Goal: Task Accomplishment & Management: Manage account settings

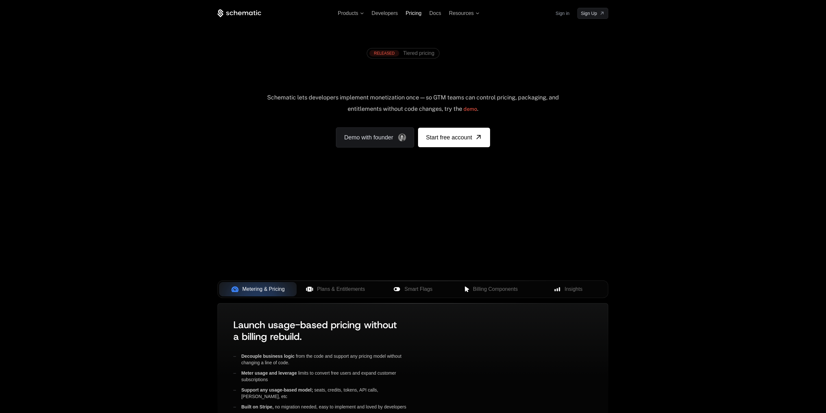
click at [417, 12] on span "Pricing" at bounding box center [414, 13] width 16 height 6
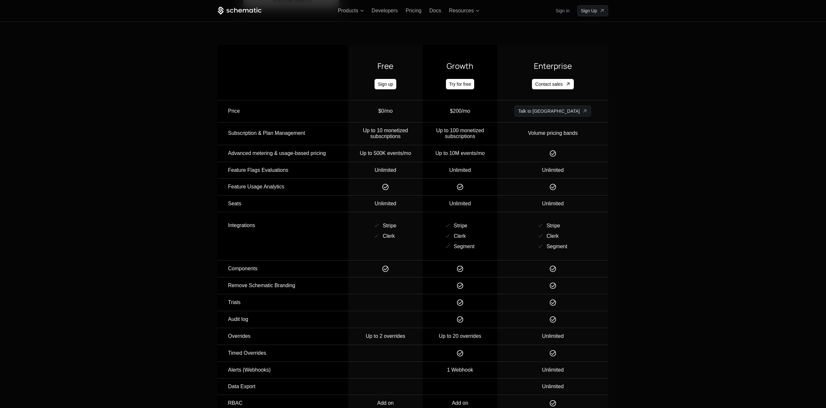
scroll to position [590, 0]
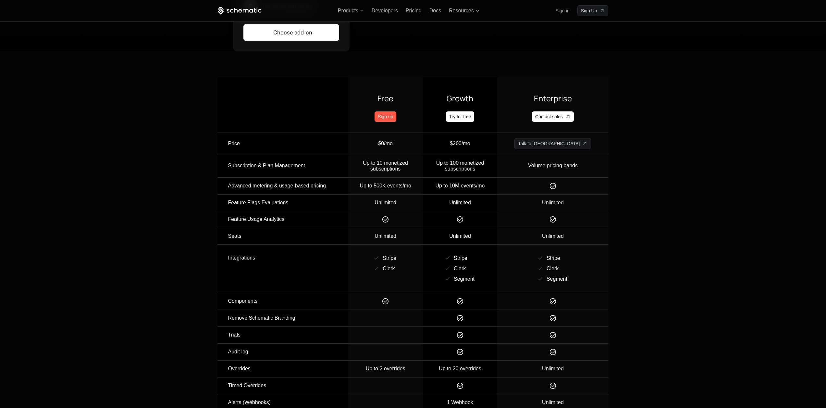
click at [396, 111] on link "Sign up" at bounding box center [386, 116] width 22 height 10
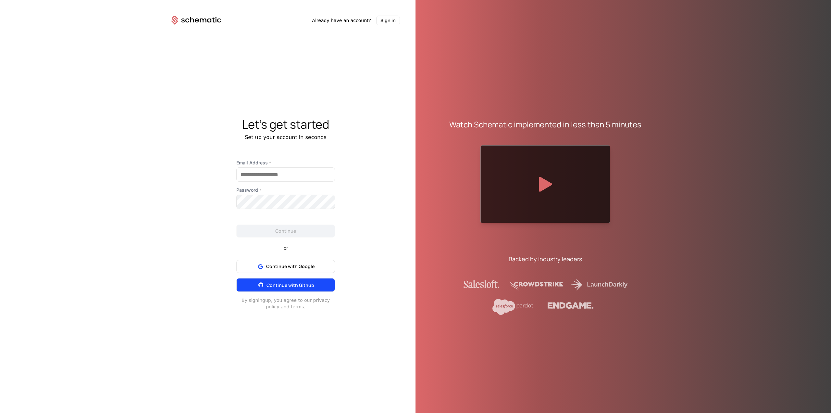
click at [302, 283] on span "Continue with Github" at bounding box center [291, 285] width 48 height 6
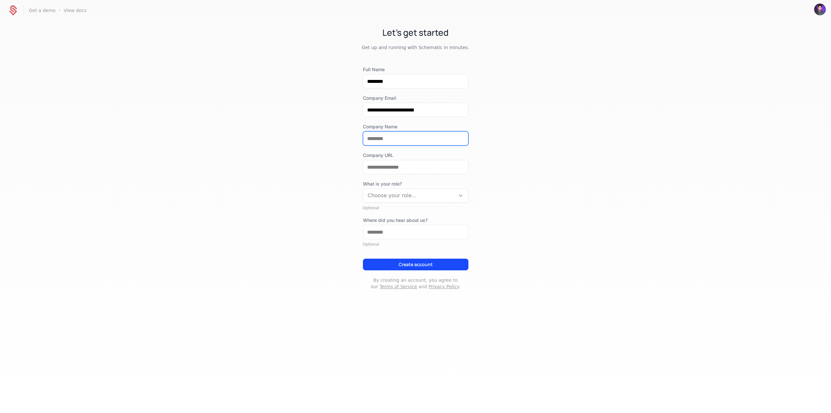
click at [418, 137] on input "Company Name" at bounding box center [415, 139] width 105 height 14
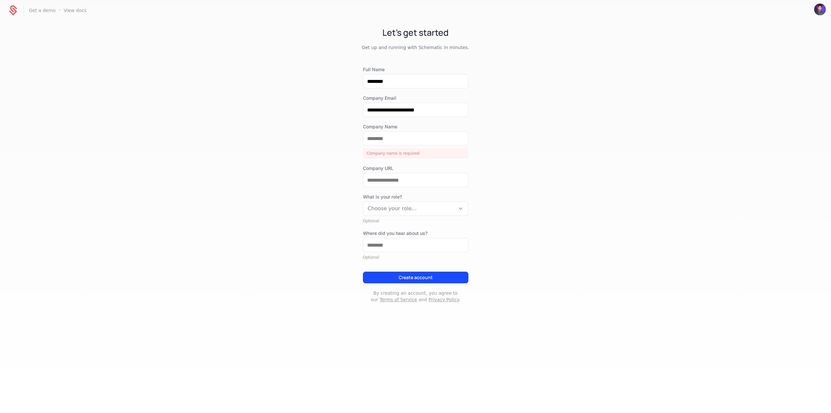
click at [538, 140] on div "**********" at bounding box center [415, 171] width 831 height 300
click at [395, 139] on input "Company Name" at bounding box center [415, 139] width 105 height 14
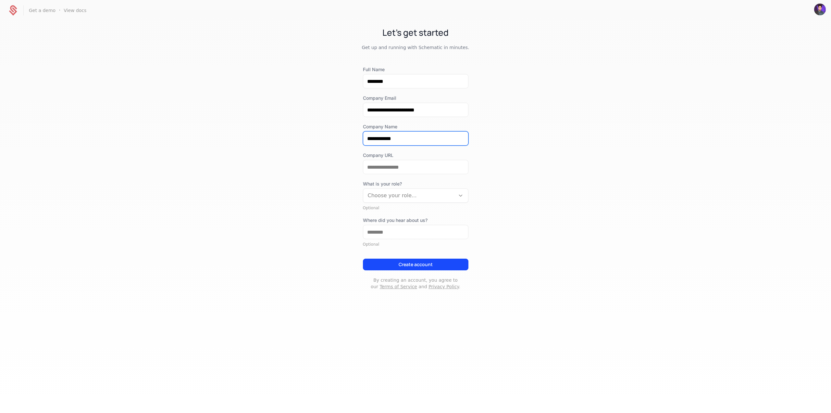
type input "**********"
drag, startPoint x: 572, startPoint y: 179, endPoint x: 482, endPoint y: 169, distance: 91.5
click at [572, 179] on div "**********" at bounding box center [415, 164] width 831 height 287
drag, startPoint x: 445, startPoint y: 169, endPoint x: 442, endPoint y: 170, distance: 3.4
click at [445, 169] on input "Company URL" at bounding box center [415, 167] width 105 height 14
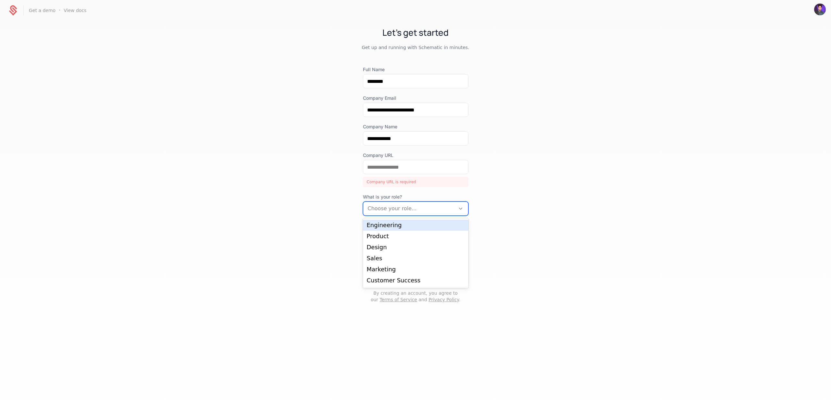
click at [376, 192] on div "**********" at bounding box center [416, 184] width 106 height 236
click at [513, 207] on div "**********" at bounding box center [415, 171] width 831 height 300
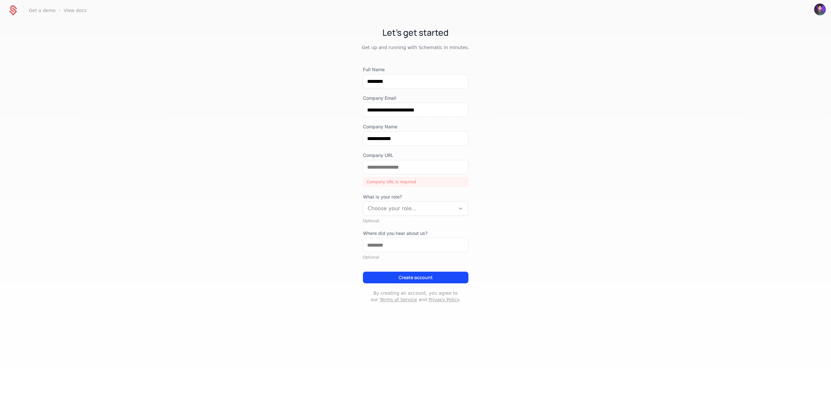
click at [430, 209] on div at bounding box center [409, 208] width 83 height 9
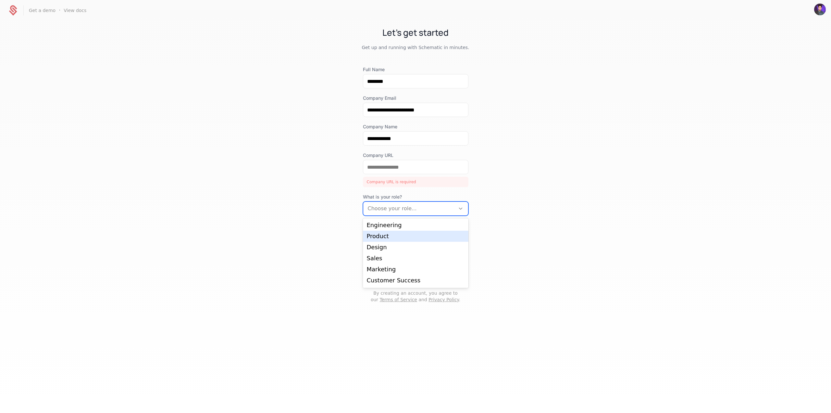
click at [427, 238] on div "Product" at bounding box center [416, 236] width 98 height 6
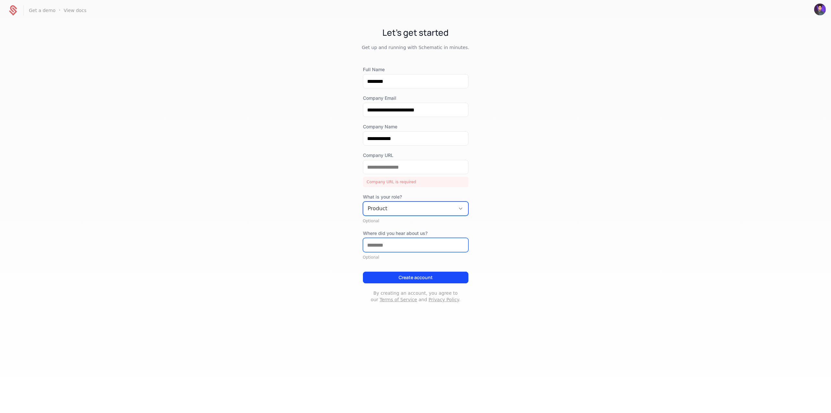
click at [416, 246] on input "Where did you hear about us?" at bounding box center [415, 245] width 105 height 14
click at [497, 224] on div "**********" at bounding box center [415, 171] width 831 height 300
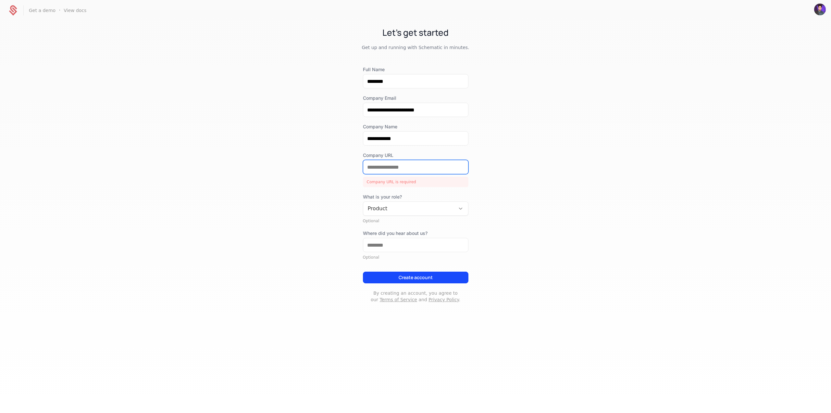
click at [422, 173] on input "Company URL" at bounding box center [415, 167] width 105 height 14
click at [423, 163] on input "Company URL" at bounding box center [415, 167] width 105 height 14
paste input "**********"
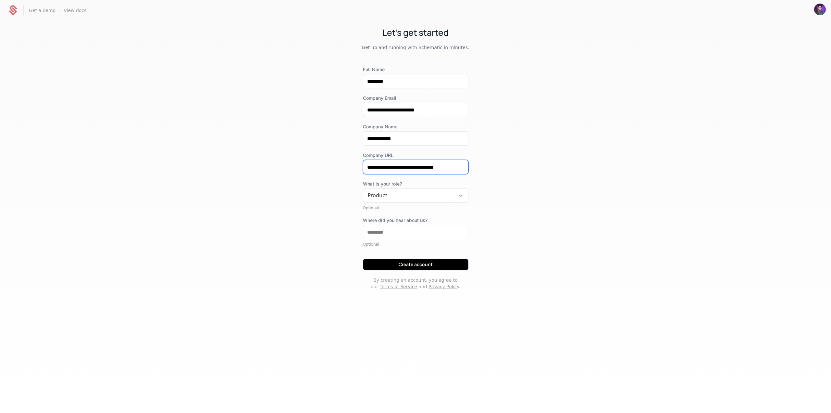
type input "**********"
click at [427, 263] on button "Create account" at bounding box center [416, 264] width 106 height 12
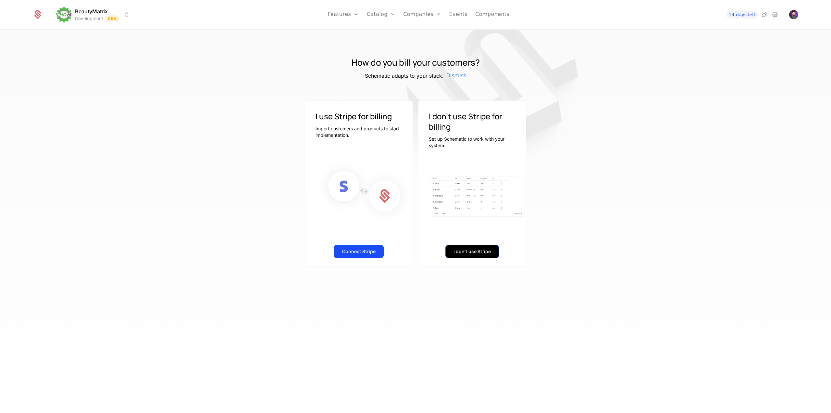
click at [476, 248] on button "I don't use Stripe" at bounding box center [473, 251] width 54 height 13
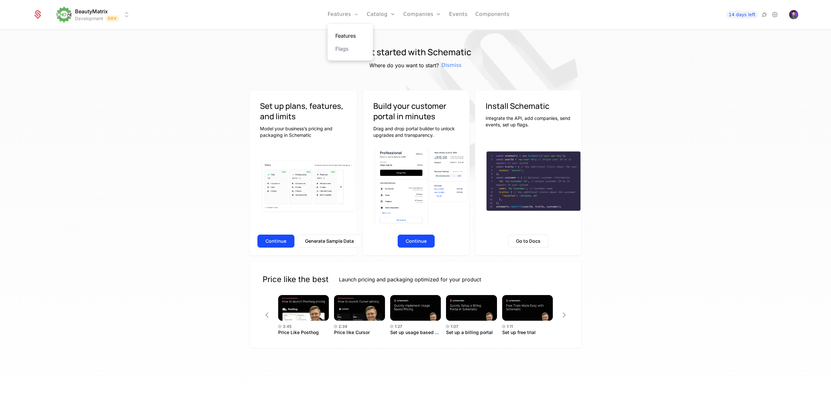
click at [356, 34] on link "Features" at bounding box center [350, 36] width 30 height 8
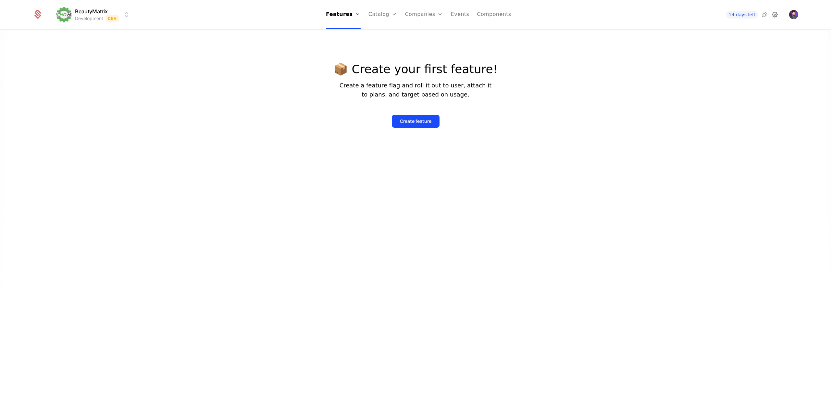
click at [774, 16] on icon at bounding box center [775, 15] width 8 height 8
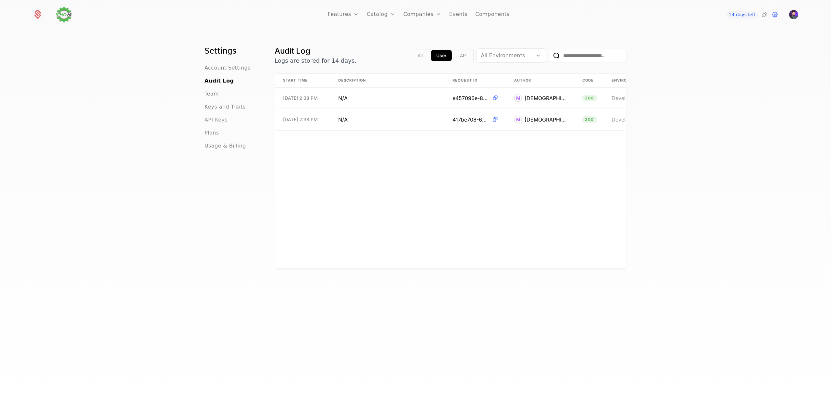
click at [221, 119] on span "API Keys" at bounding box center [216, 120] width 23 height 8
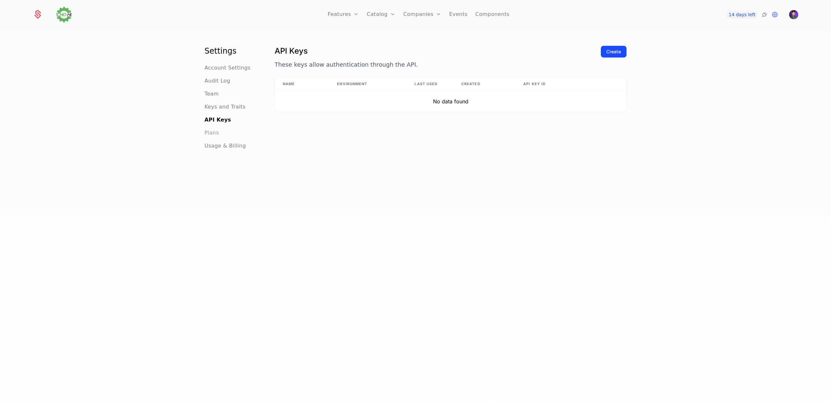
click at [211, 130] on span "Plans" at bounding box center [212, 133] width 14 height 8
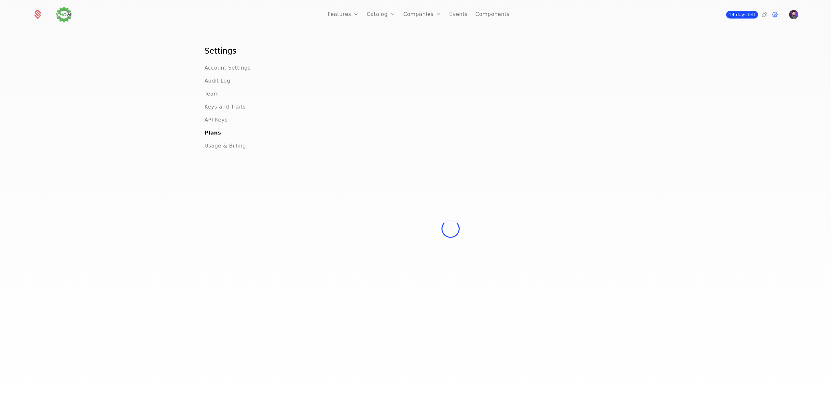
click at [745, 15] on span "14 days left" at bounding box center [742, 15] width 32 height 8
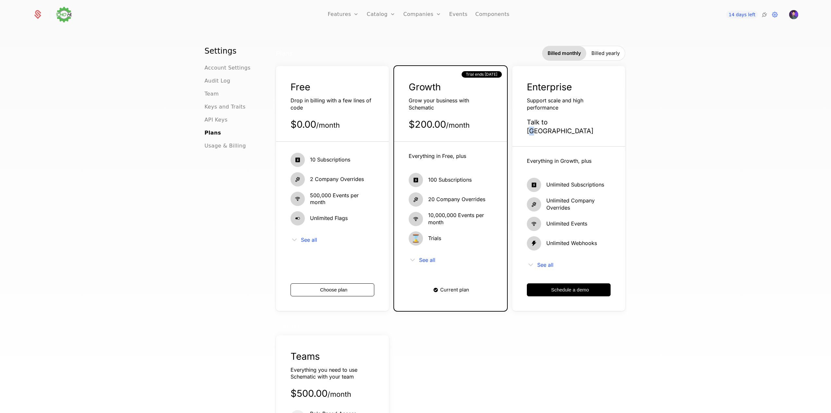
drag, startPoint x: 551, startPoint y: 122, endPoint x: 556, endPoint y: 120, distance: 5.4
click at [556, 120] on div "Talk to [GEOGRAPHIC_DATA]" at bounding box center [569, 127] width 84 height 18
click at [557, 120] on div "Talk to [GEOGRAPHIC_DATA]" at bounding box center [569, 127] width 84 height 18
drag, startPoint x: 559, startPoint y: 121, endPoint x: 524, endPoint y: 85, distance: 50.3
click at [524, 85] on div "Enterprise Support scale and high performance Talk to us" at bounding box center [568, 114] width 113 height 66
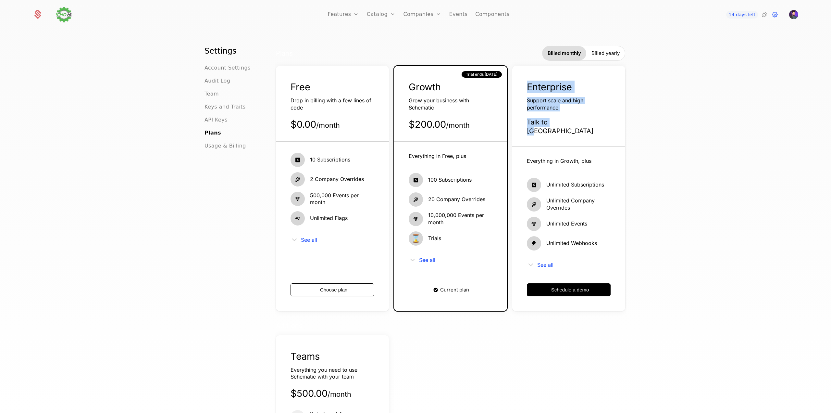
click at [534, 85] on span "Enterprise" at bounding box center [549, 86] width 45 height 11
click at [604, 53] on span "Billed yearly" at bounding box center [606, 53] width 28 height 6
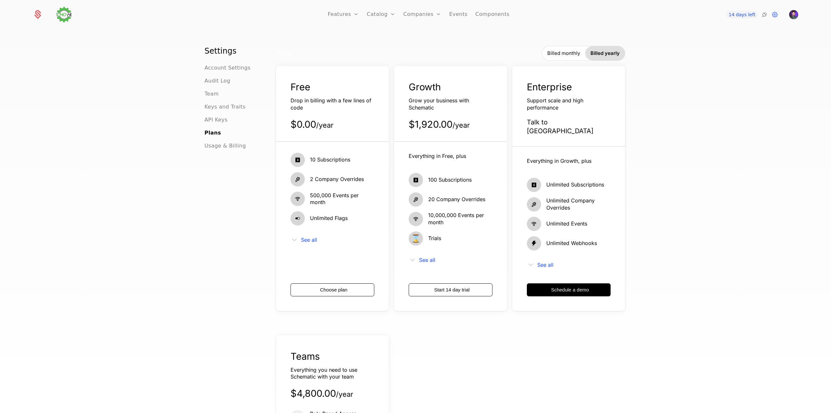
click at [561, 56] on span "Billed monthly" at bounding box center [563, 53] width 33 height 6
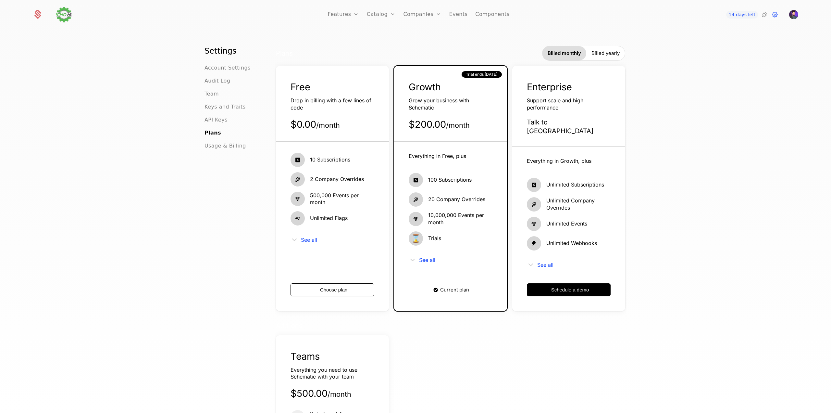
drag, startPoint x: 607, startPoint y: 50, endPoint x: 573, endPoint y: 50, distance: 33.4
click at [604, 50] on div "Billed yearly" at bounding box center [605, 53] width 39 height 14
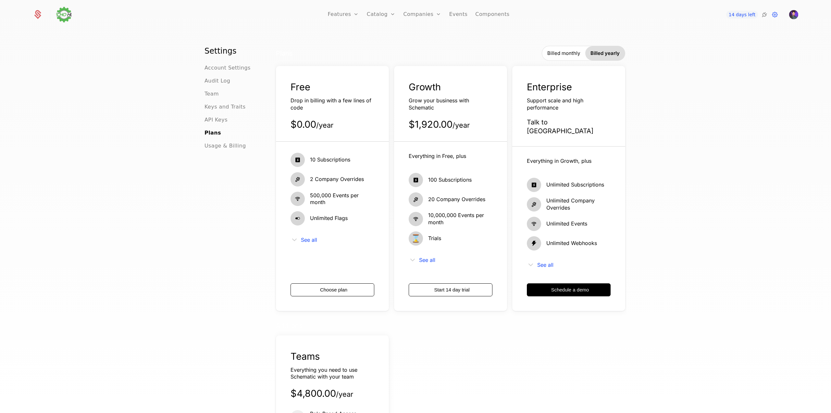
drag, startPoint x: 572, startPoint y: 50, endPoint x: 602, endPoint y: 51, distance: 29.6
click at [574, 50] on div "Billed monthly" at bounding box center [563, 53] width 43 height 14
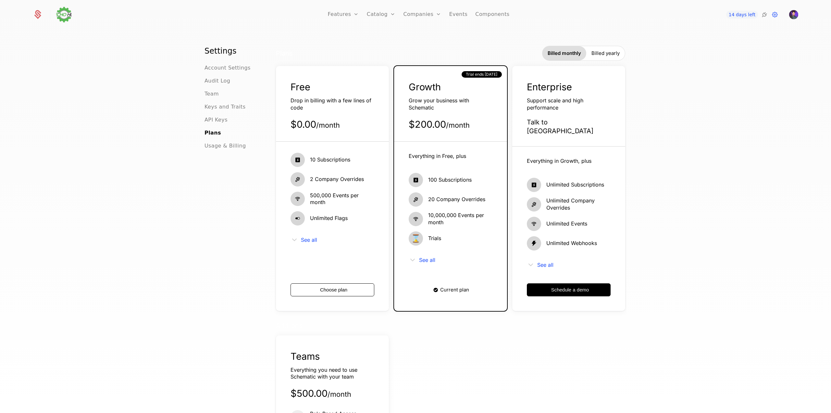
drag, startPoint x: 606, startPoint y: 51, endPoint x: 595, endPoint y: 51, distance: 10.4
click at [605, 51] on span "Billed yearly" at bounding box center [606, 53] width 28 height 6
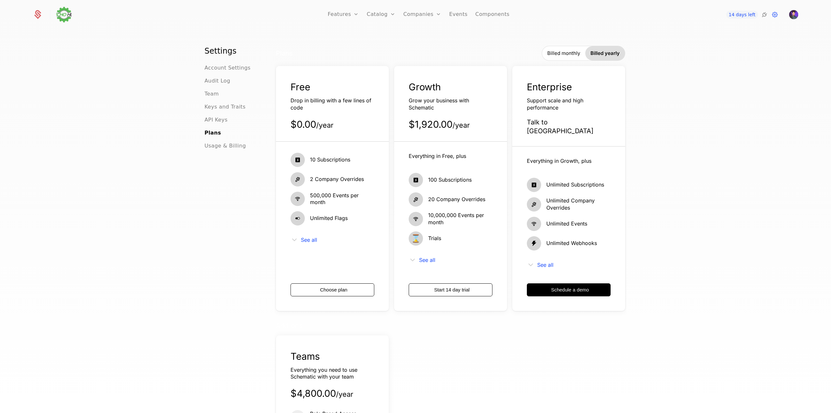
drag, startPoint x: 554, startPoint y: 51, endPoint x: 603, endPoint y: 52, distance: 49.0
click at [553, 51] on span "Billed monthly" at bounding box center [563, 53] width 33 height 6
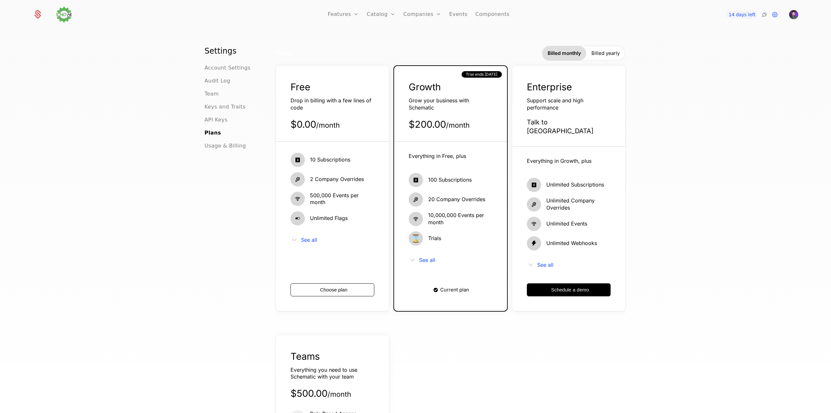
drag, startPoint x: 604, startPoint y: 52, endPoint x: 565, endPoint y: 54, distance: 38.7
click at [603, 53] on span "Billed yearly" at bounding box center [606, 53] width 28 height 6
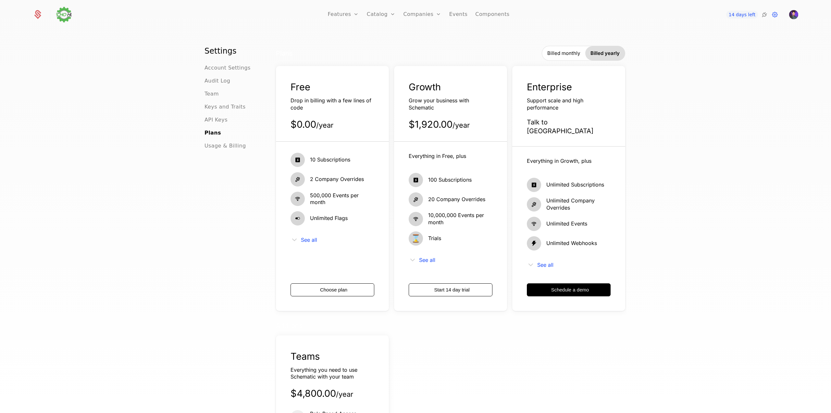
click at [554, 55] on span "Billed monthly" at bounding box center [563, 53] width 33 height 6
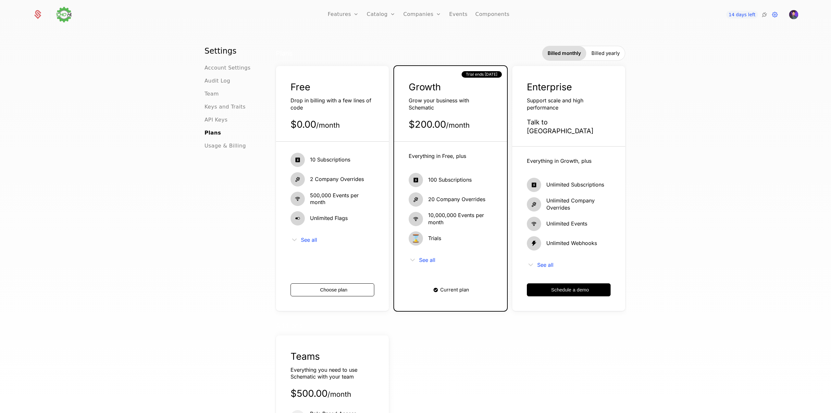
drag, startPoint x: 599, startPoint y: 55, endPoint x: 562, endPoint y: 57, distance: 37.0
click at [592, 57] on span "Billed yearly" at bounding box center [606, 53] width 28 height 6
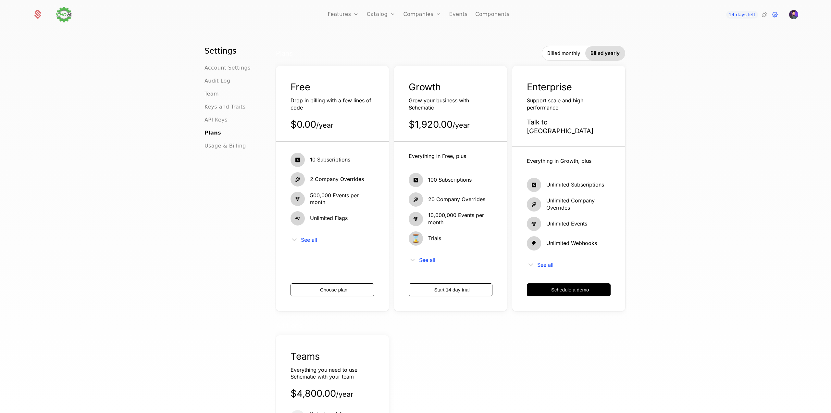
drag, startPoint x: 555, startPoint y: 57, endPoint x: 596, endPoint y: 57, distance: 41.6
click at [556, 57] on span "Billed monthly" at bounding box center [563, 53] width 33 height 6
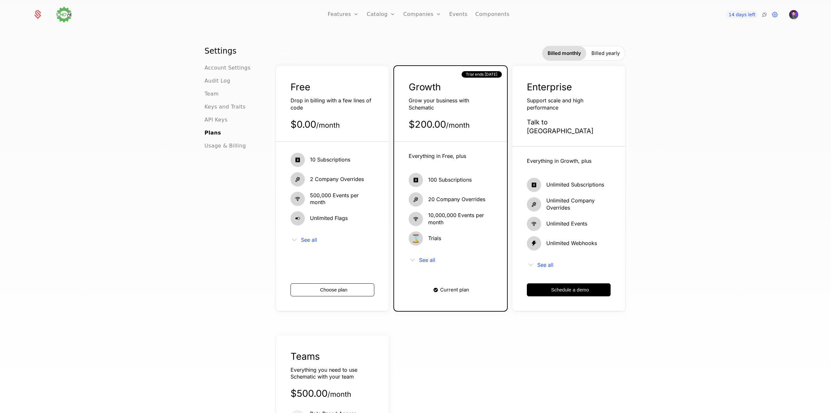
drag, startPoint x: 596, startPoint y: 57, endPoint x: 569, endPoint y: 58, distance: 27.3
click at [589, 58] on div "Billed yearly" at bounding box center [605, 53] width 39 height 14
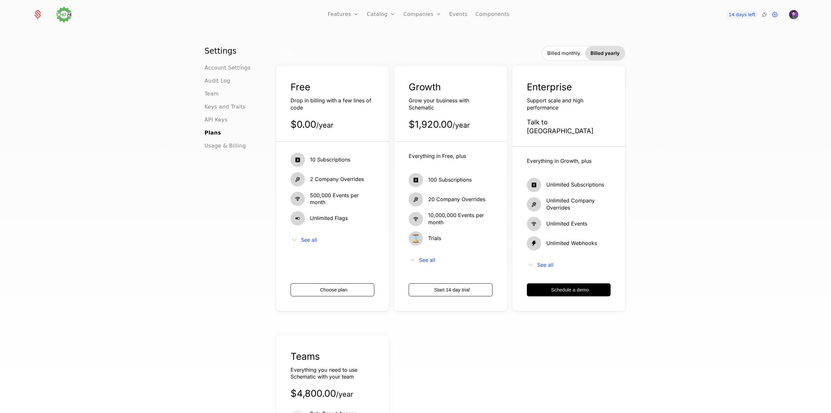
drag, startPoint x: 553, startPoint y: 58, endPoint x: 558, endPoint y: 58, distance: 4.9
click at [556, 58] on div "Billed monthly" at bounding box center [563, 53] width 43 height 14
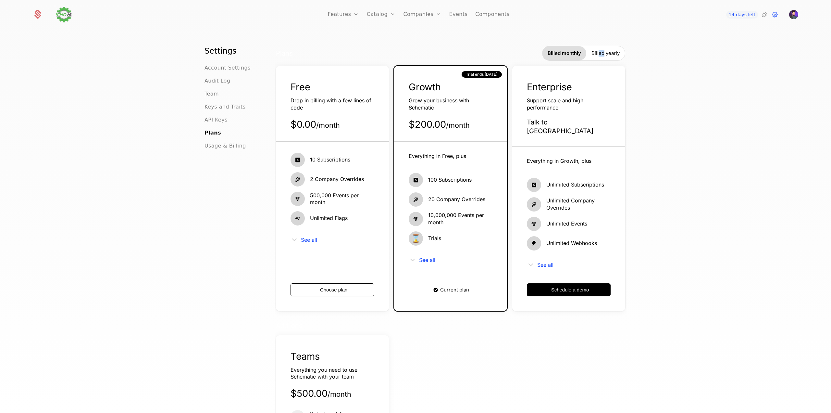
drag, startPoint x: 601, startPoint y: 58, endPoint x: 564, endPoint y: 60, distance: 37.4
click at [594, 60] on div "Billed yearly" at bounding box center [605, 53] width 39 height 14
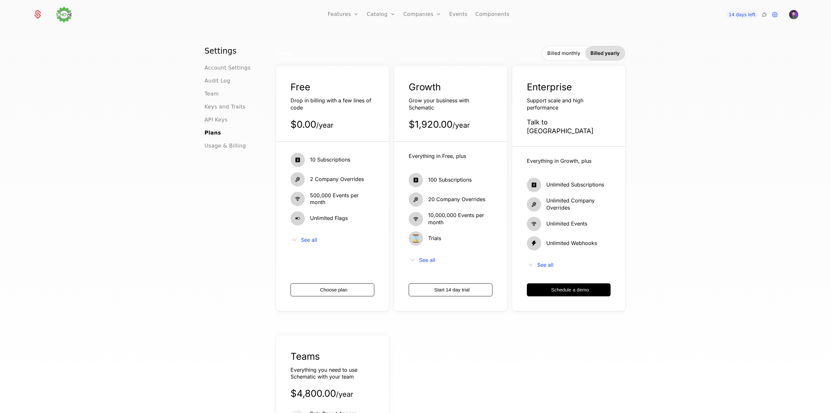
click at [555, 60] on div "Billed monthly" at bounding box center [563, 53] width 43 height 14
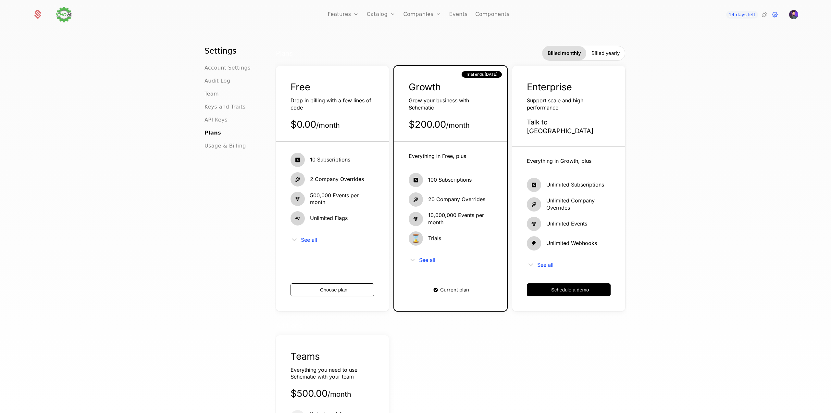
drag, startPoint x: 597, startPoint y: 60, endPoint x: 578, endPoint y: 61, distance: 18.9
click at [596, 60] on div "Billed yearly" at bounding box center [605, 53] width 39 height 14
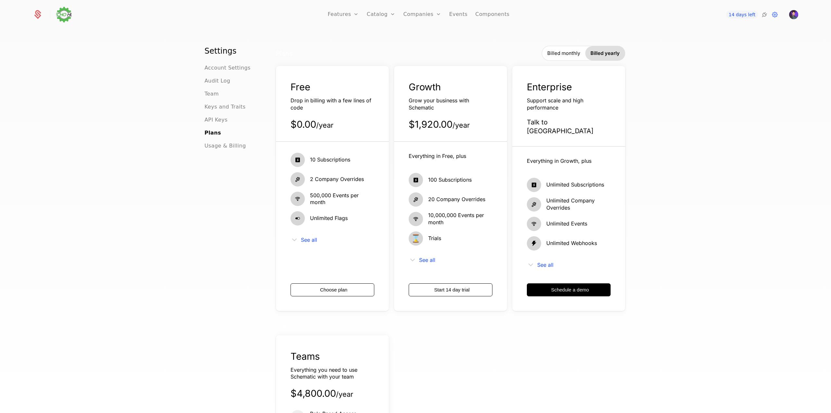
click at [553, 61] on div "Plans Billed monthly Billed yearly Free Drop in billing with a few lines of cod…" at bounding box center [450, 178] width 349 height 265
click at [573, 58] on div "Billed monthly" at bounding box center [563, 53] width 43 height 14
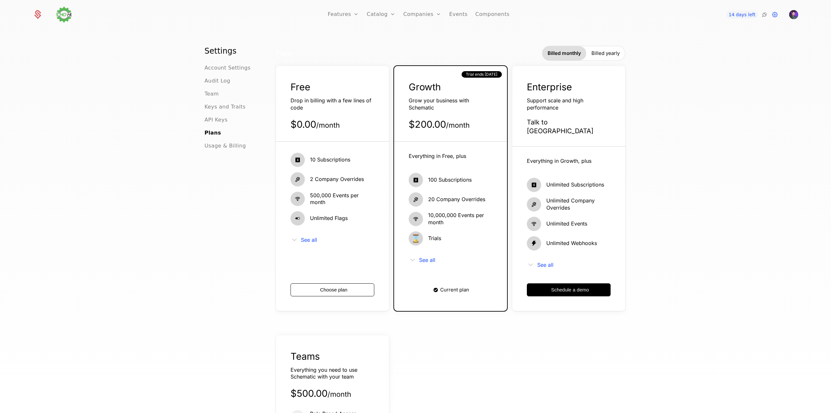
click at [607, 57] on span "Billed yearly" at bounding box center [606, 53] width 28 height 6
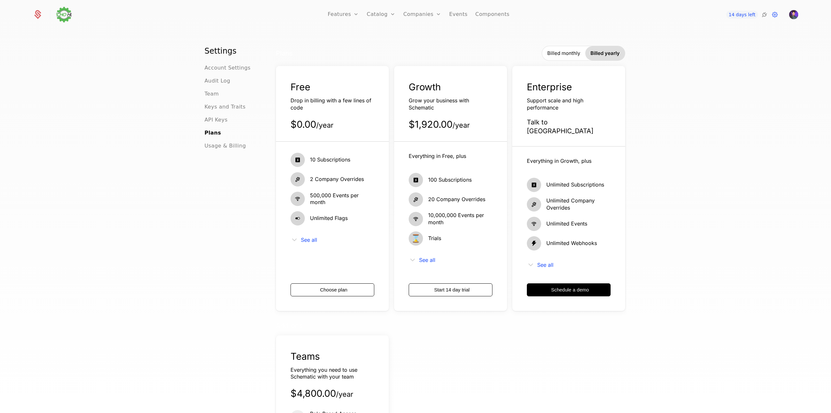
click at [547, 53] on span "Billed monthly" at bounding box center [563, 53] width 33 height 6
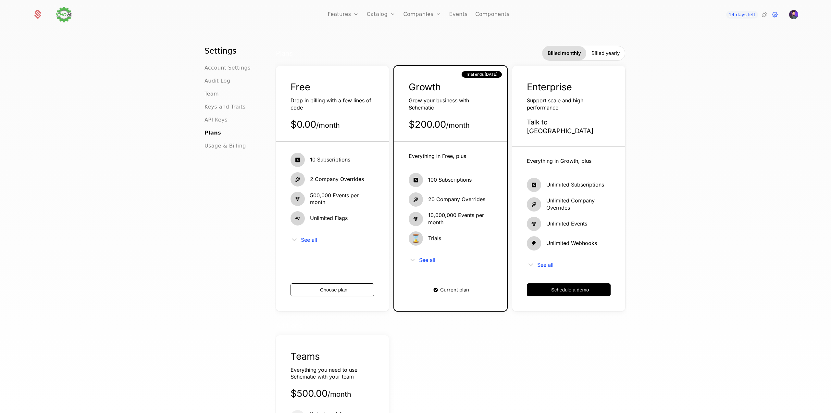
drag, startPoint x: 606, startPoint y: 51, endPoint x: 578, endPoint y: 52, distance: 27.6
click at [603, 51] on span "Billed yearly" at bounding box center [606, 53] width 28 height 6
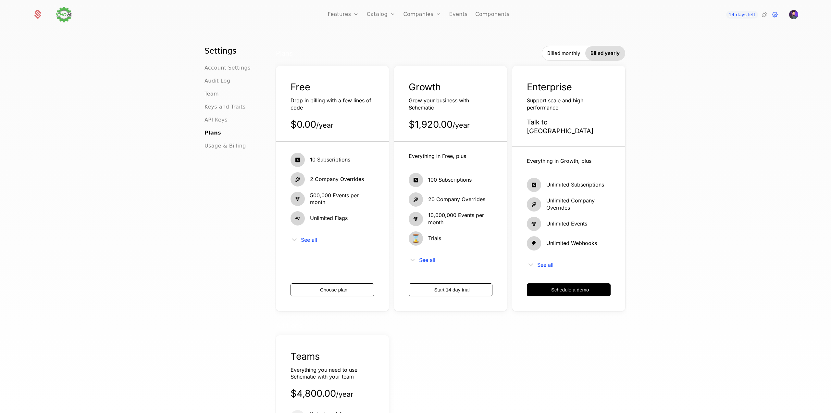
click at [550, 52] on span "Billed monthly" at bounding box center [563, 53] width 33 height 6
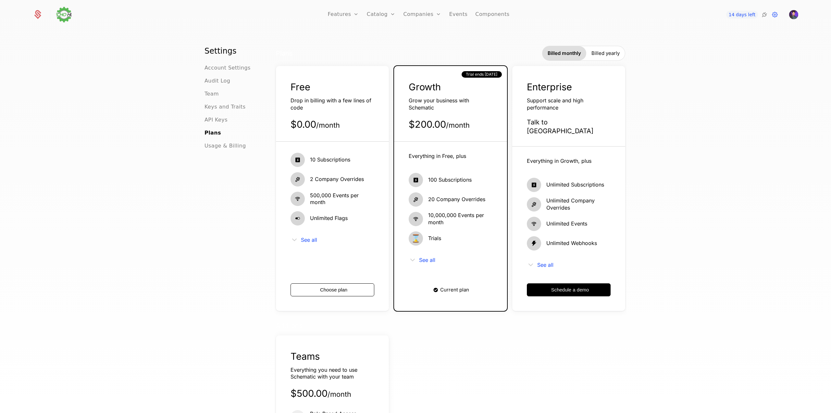
drag, startPoint x: 599, startPoint y: 52, endPoint x: 561, endPoint y: 53, distance: 38.0
click at [595, 53] on span "Billed yearly" at bounding box center [606, 53] width 28 height 6
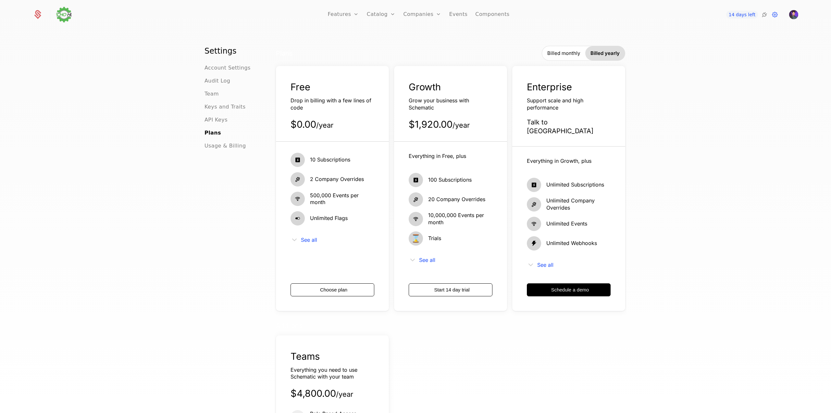
drag, startPoint x: 561, startPoint y: 53, endPoint x: 598, endPoint y: 53, distance: 37.3
click at [562, 53] on span "Billed monthly" at bounding box center [563, 53] width 33 height 6
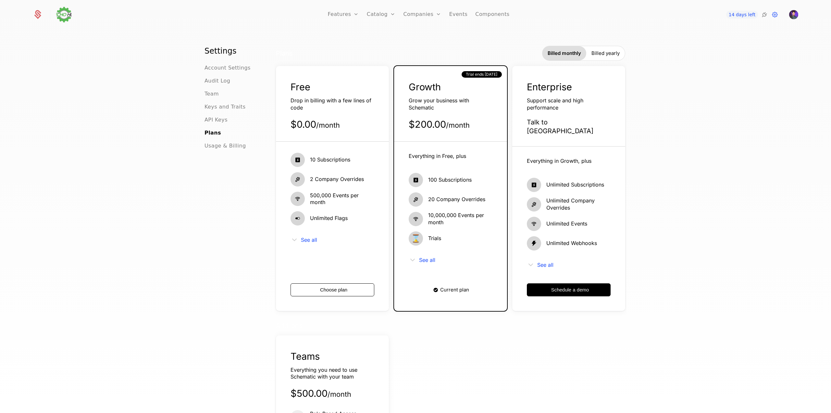
drag, startPoint x: 598, startPoint y: 53, endPoint x: 566, endPoint y: 54, distance: 31.8
click at [597, 54] on span "Billed yearly" at bounding box center [606, 53] width 28 height 6
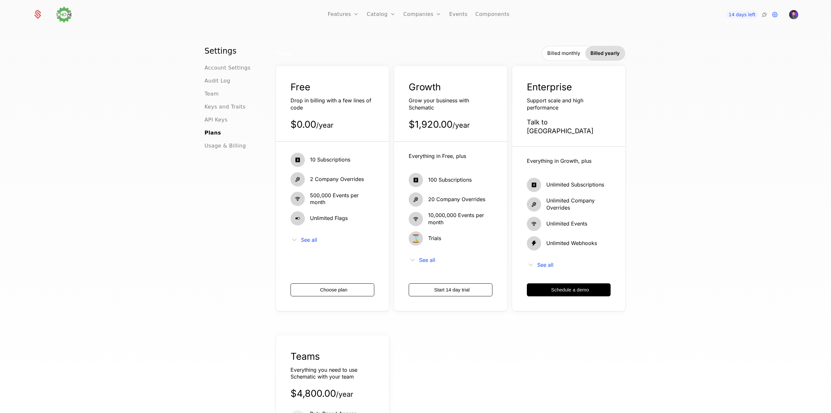
drag, startPoint x: 553, startPoint y: 54, endPoint x: 557, endPoint y: 55, distance: 3.3
click at [553, 54] on span "Billed monthly" at bounding box center [563, 53] width 33 height 6
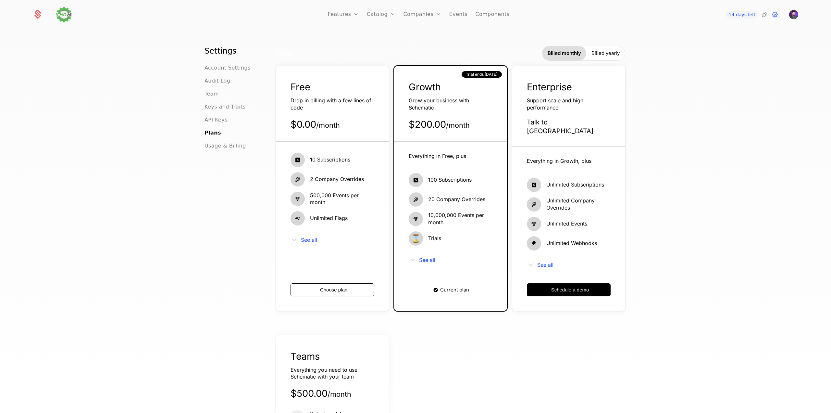
click at [600, 55] on span "Billed yearly" at bounding box center [606, 53] width 28 height 6
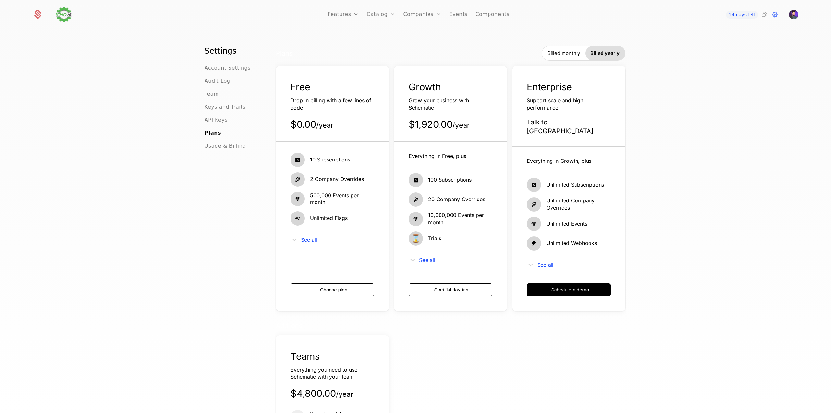
click at [553, 55] on span "Billed monthly" at bounding box center [563, 53] width 33 height 6
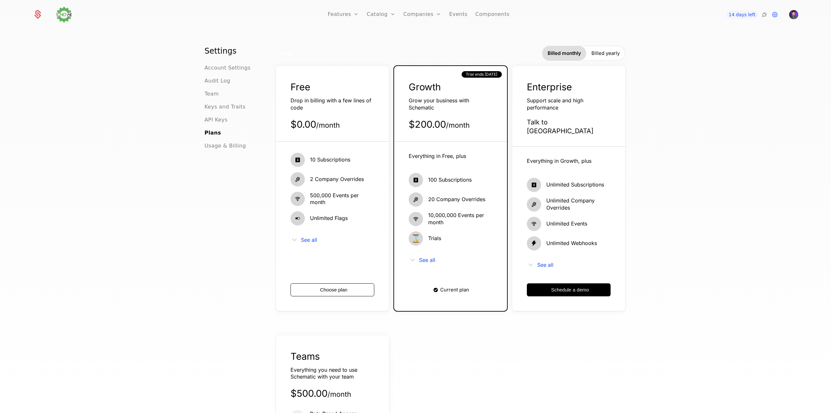
drag, startPoint x: 608, startPoint y: 55, endPoint x: 554, endPoint y: 56, distance: 53.9
click at [607, 56] on span "Billed yearly" at bounding box center [606, 53] width 28 height 6
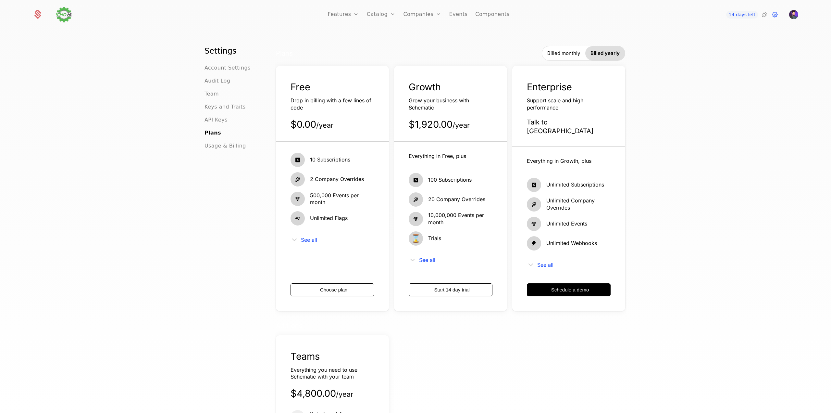
click at [554, 56] on span "Billed monthly" at bounding box center [563, 53] width 33 height 6
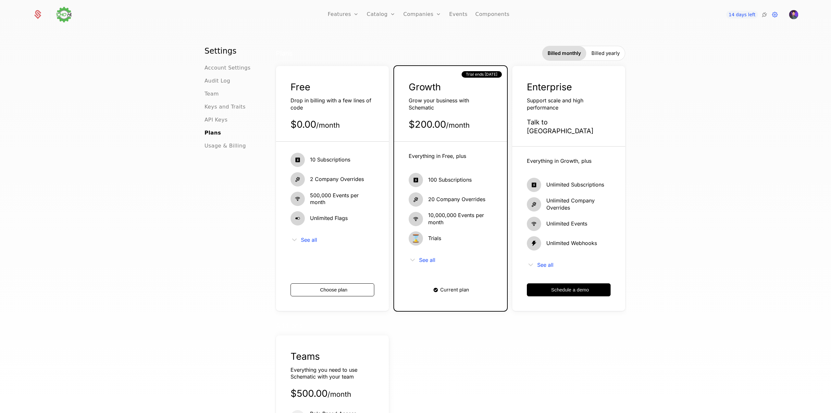
drag, startPoint x: 604, startPoint y: 57, endPoint x: 582, endPoint y: 57, distance: 21.4
click at [598, 57] on div "Billed yearly" at bounding box center [605, 53] width 39 height 14
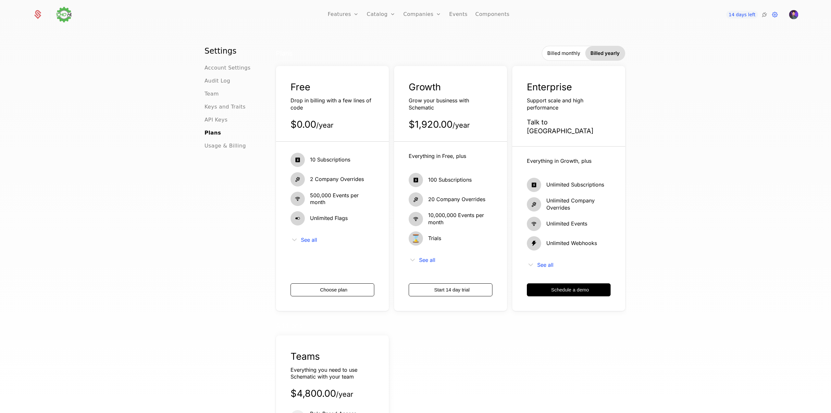
click at [531, 57] on div "Plans Billed monthly Billed yearly" at bounding box center [450, 53] width 349 height 15
click at [562, 57] on div "Billed monthly" at bounding box center [563, 53] width 43 height 14
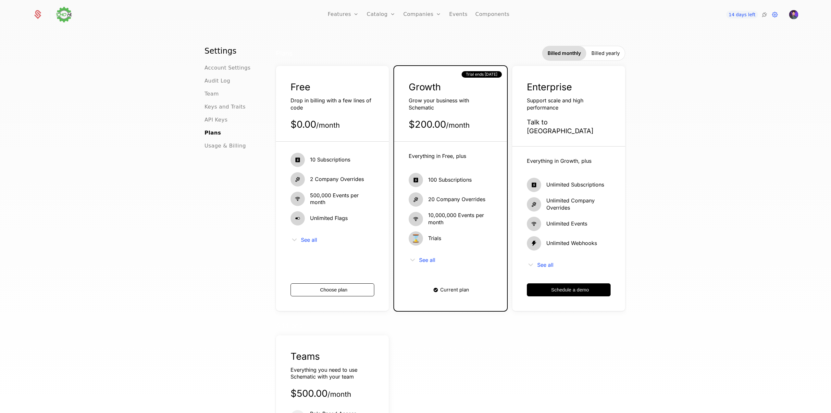
drag, startPoint x: 606, startPoint y: 57, endPoint x: 601, endPoint y: 57, distance: 4.2
click at [602, 57] on div "Billed yearly" at bounding box center [605, 53] width 39 height 14
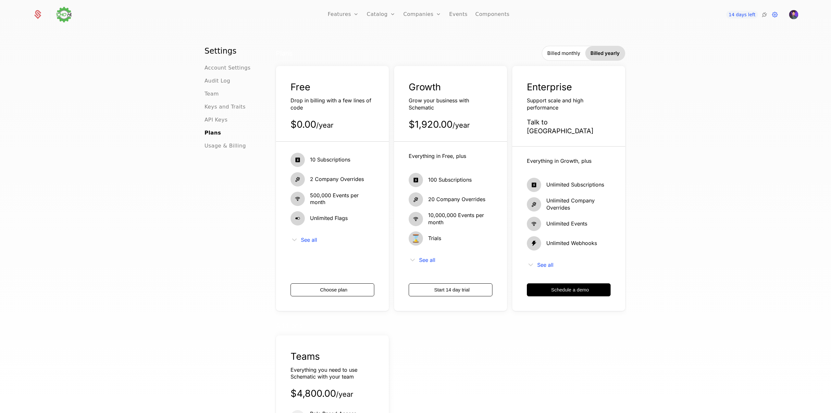
click at [563, 57] on div "Billed monthly" at bounding box center [563, 53] width 43 height 14
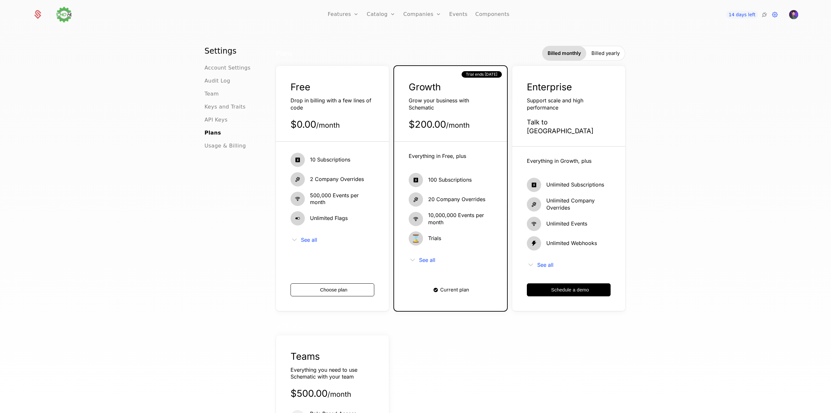
drag, startPoint x: 595, startPoint y: 57, endPoint x: 581, endPoint y: 57, distance: 14.3
click at [593, 57] on div "Billed yearly" at bounding box center [605, 53] width 39 height 14
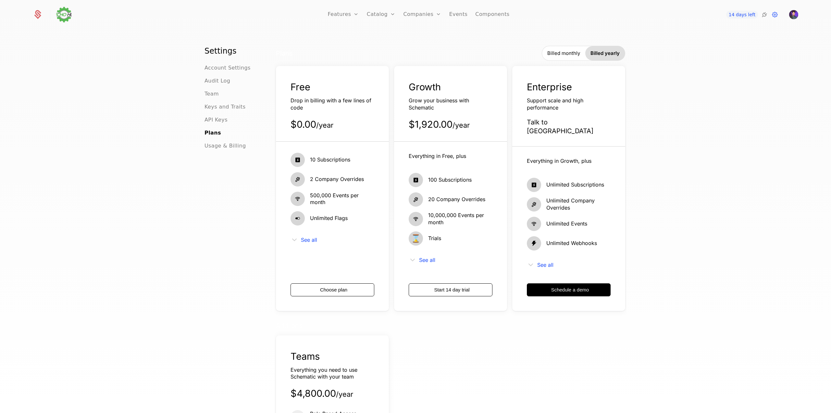
click at [547, 57] on div "Billed monthly" at bounding box center [563, 53] width 43 height 14
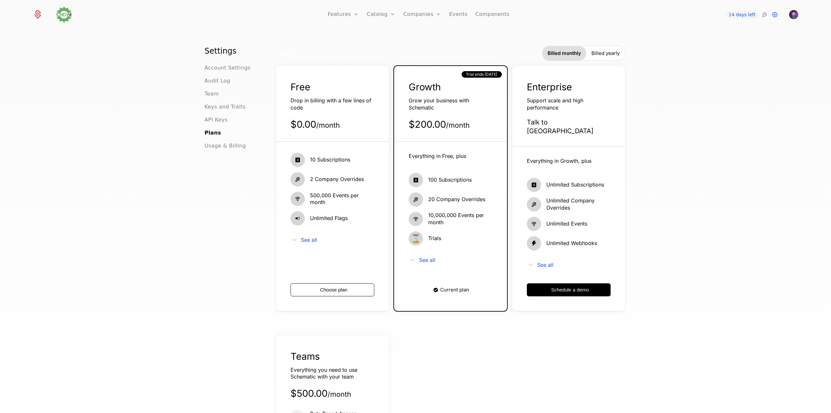
drag, startPoint x: 591, startPoint y: 57, endPoint x: 573, endPoint y: 58, distance: 18.5
click at [588, 58] on div "Billed yearly" at bounding box center [605, 53] width 39 height 14
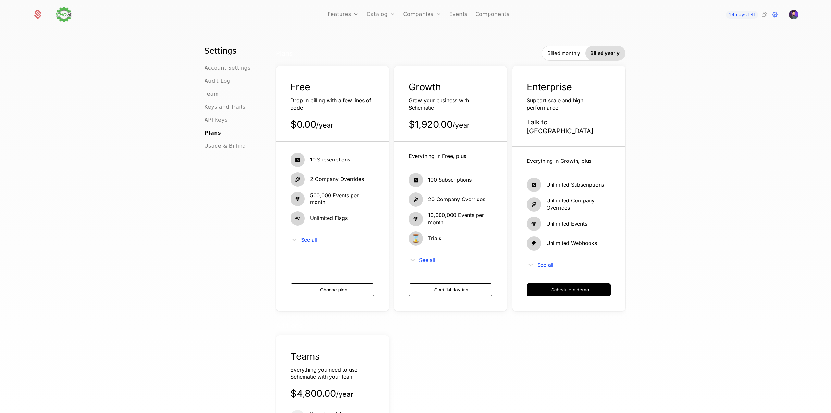
click at [559, 58] on div "Billed monthly" at bounding box center [563, 53] width 43 height 14
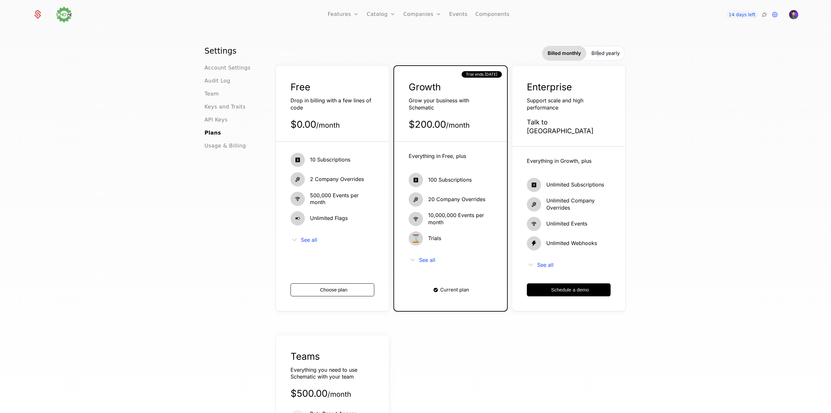
drag, startPoint x: 597, startPoint y: 58, endPoint x: 567, endPoint y: 58, distance: 30.2
click at [591, 58] on div "Billed yearly" at bounding box center [605, 53] width 39 height 14
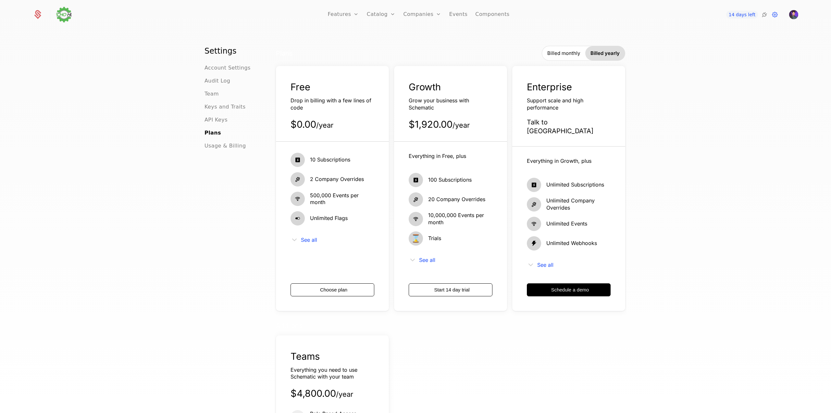
drag, startPoint x: 559, startPoint y: 58, endPoint x: 593, endPoint y: 59, distance: 34.1
click at [559, 59] on div "Billed monthly" at bounding box center [563, 53] width 43 height 14
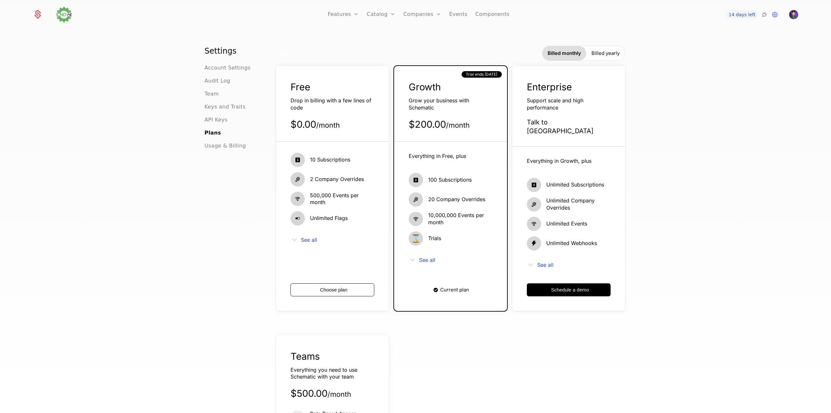
drag, startPoint x: 597, startPoint y: 59, endPoint x: 578, endPoint y: 60, distance: 19.2
click at [595, 60] on div "Billed yearly" at bounding box center [605, 53] width 39 height 14
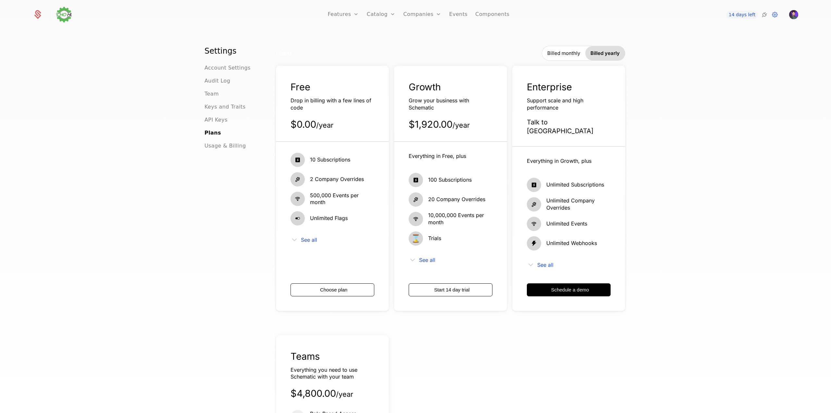
click at [560, 61] on div "Plans Billed monthly Billed yearly Free Drop in billing with a few lines of cod…" at bounding box center [450, 178] width 349 height 265
click at [553, 57] on div "Billed monthly" at bounding box center [563, 53] width 43 height 14
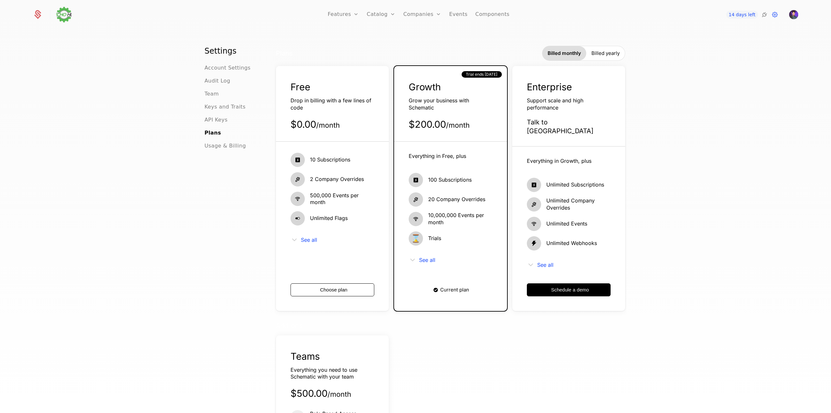
drag, startPoint x: 611, startPoint y: 57, endPoint x: 557, endPoint y: 57, distance: 53.9
click at [609, 57] on div "Billed yearly" at bounding box center [605, 53] width 39 height 14
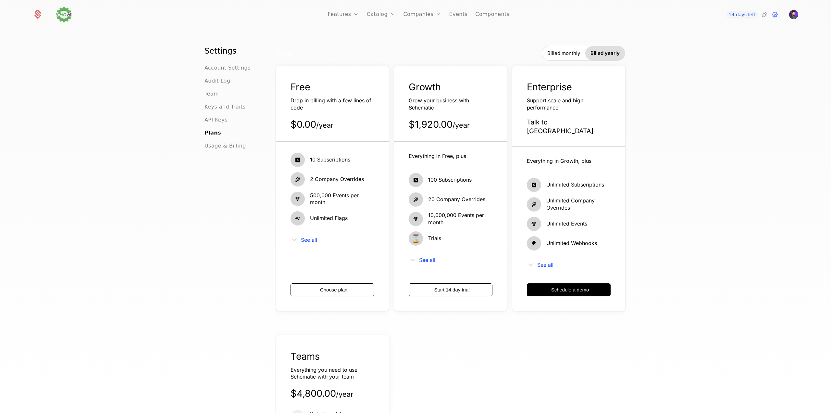
drag, startPoint x: 557, startPoint y: 57, endPoint x: 574, endPoint y: 57, distance: 16.9
click at [557, 57] on div "Billed monthly" at bounding box center [563, 53] width 43 height 14
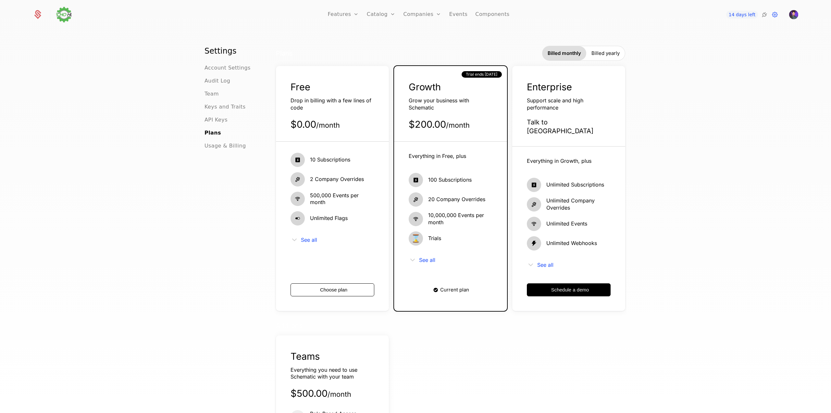
drag, startPoint x: 601, startPoint y: 58, endPoint x: 559, endPoint y: 59, distance: 41.6
click at [598, 58] on div "Billed yearly" at bounding box center [605, 53] width 39 height 14
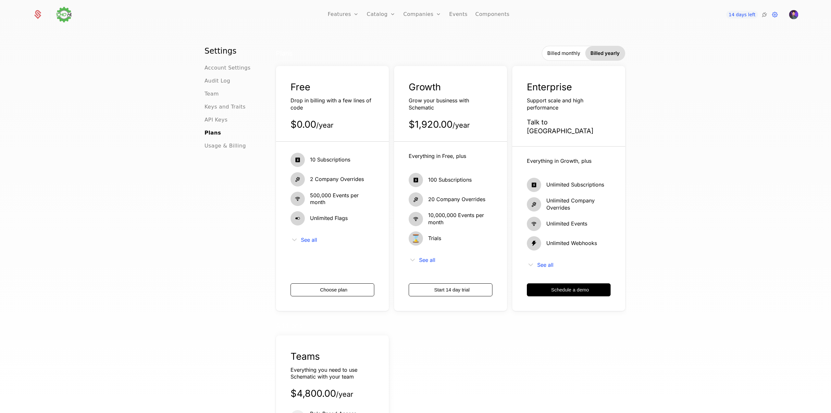
click at [559, 59] on div "Billed monthly" at bounding box center [563, 53] width 43 height 14
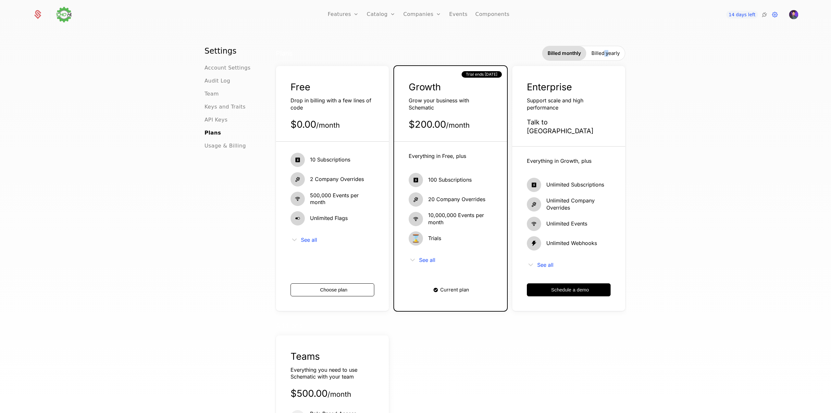
drag, startPoint x: 606, startPoint y: 58, endPoint x: 564, endPoint y: 58, distance: 41.2
click at [597, 58] on div "Billed yearly" at bounding box center [605, 53] width 39 height 14
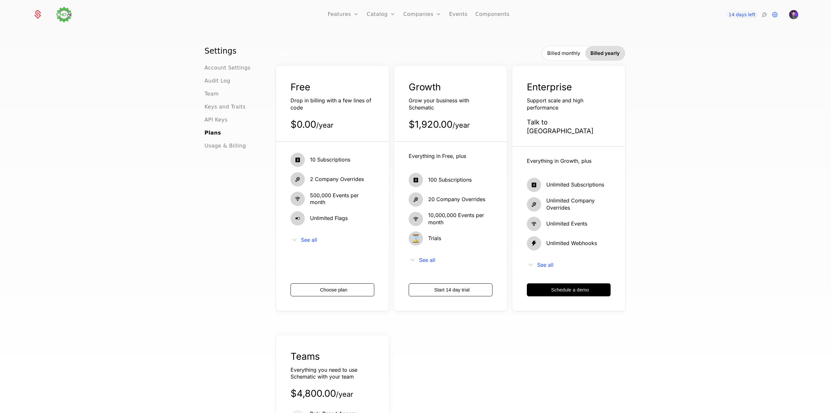
click at [560, 58] on div "Billed monthly" at bounding box center [563, 53] width 43 height 14
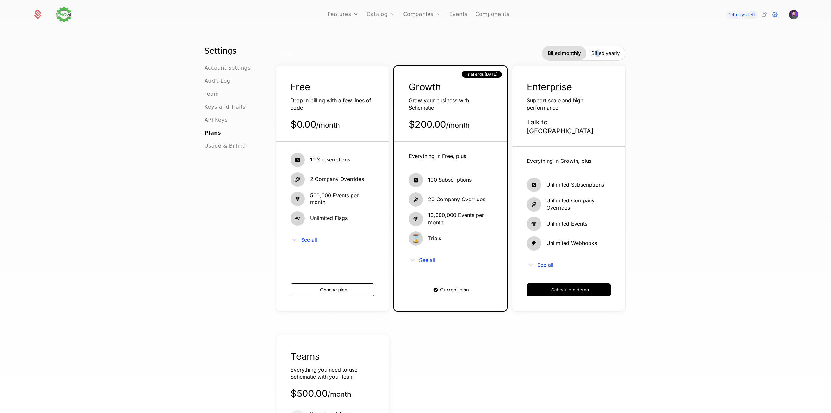
drag
click at [592, 59] on div "Billed yearly" at bounding box center [605, 53] width 39 height 14
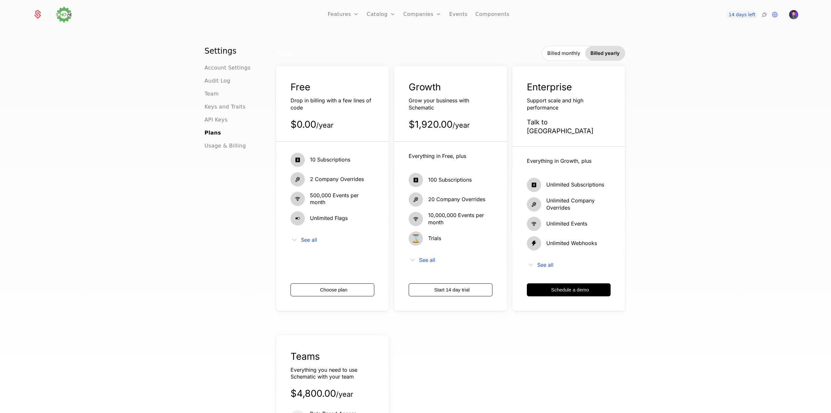
click at [550, 60] on div "Billed monthly" at bounding box center [563, 53] width 43 height 14
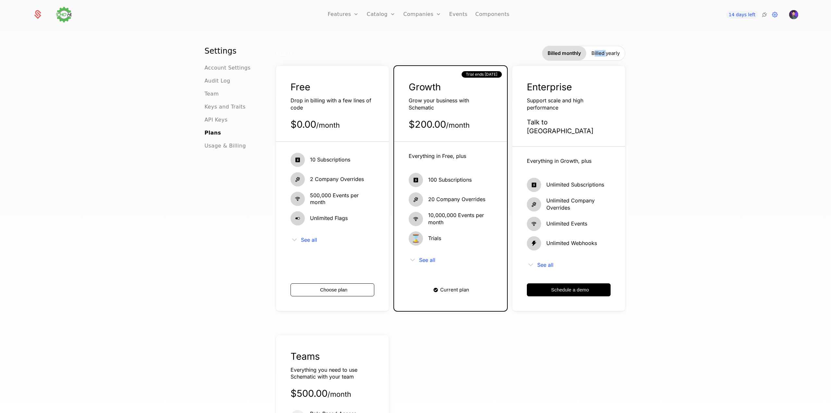
click at [585, 61] on div "Billed monthly Billed yearly" at bounding box center [583, 53] width 83 height 15
click at [570, 61] on div "Billed monthly Billed yearly" at bounding box center [583, 53] width 83 height 15
click at [570, 60] on div "Billed monthly" at bounding box center [565, 53] width 44 height 14
click at [570, 58] on div "Billed monthly" at bounding box center [565, 53] width 44 height 14
click at [610, 58] on div "Billed yearly" at bounding box center [605, 53] width 39 height 14
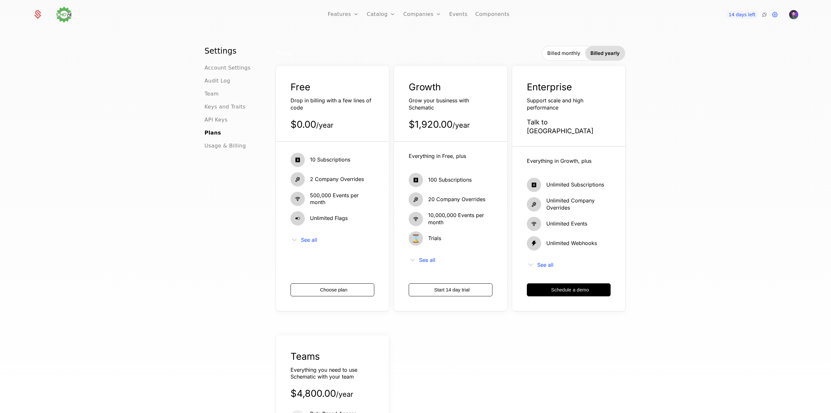
click at [563, 57] on div "Billed monthly" at bounding box center [563, 53] width 43 height 14
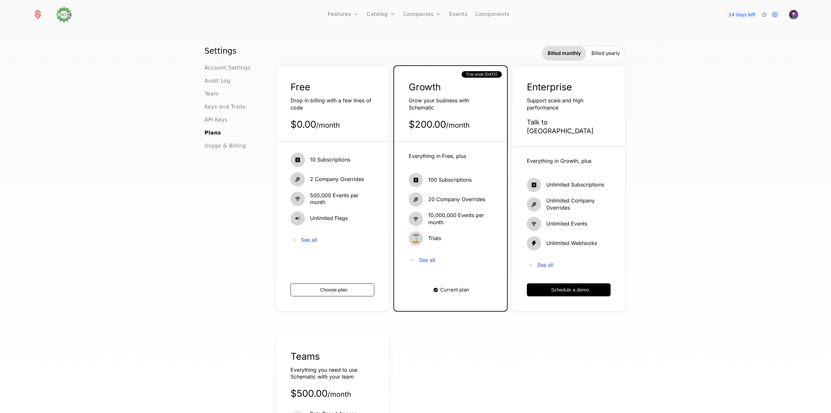
click at [604, 57] on span "Billed yearly" at bounding box center [606, 53] width 28 height 6
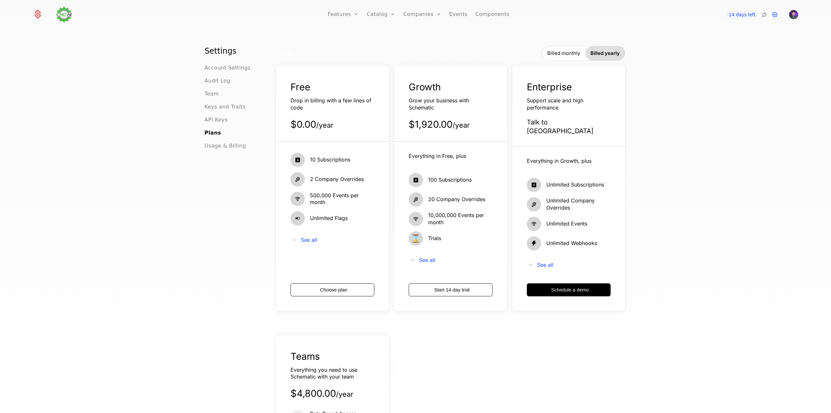
click at [569, 57] on span "Billed monthly" at bounding box center [563, 53] width 33 height 6
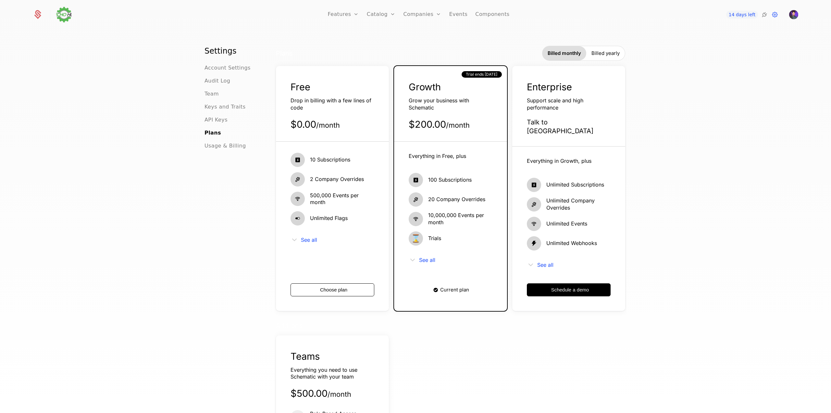
click at [592, 55] on span "Billed yearly" at bounding box center [606, 53] width 28 height 6
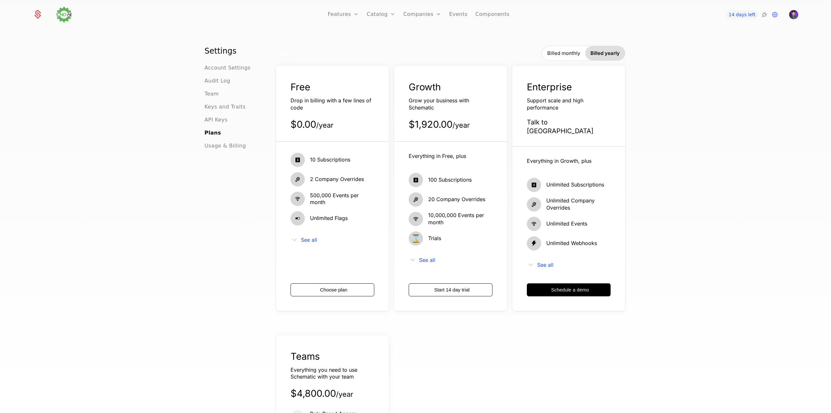
click at [562, 55] on span "Billed monthly" at bounding box center [563, 53] width 33 height 6
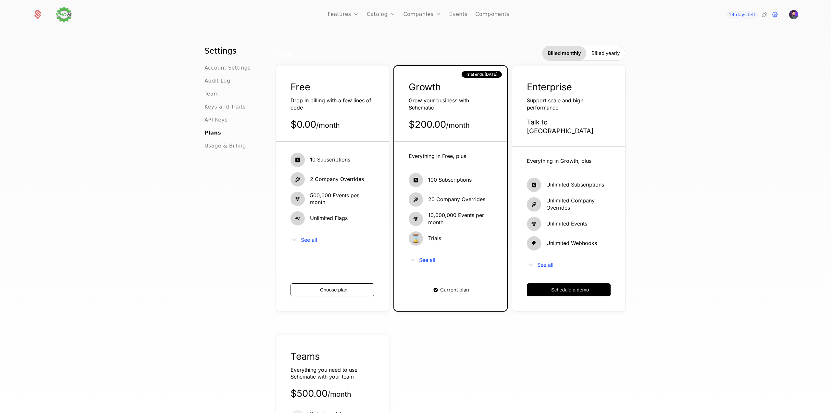
click at [587, 55] on div "Billed yearly" at bounding box center [605, 53] width 39 height 14
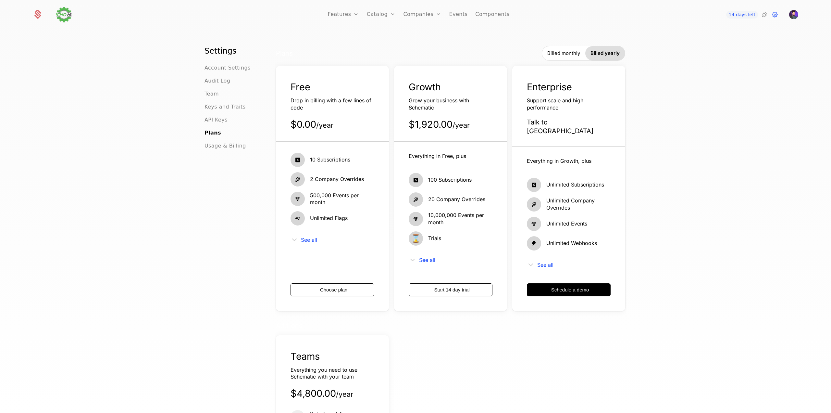
click at [563, 56] on span "Billed monthly" at bounding box center [563, 53] width 33 height 6
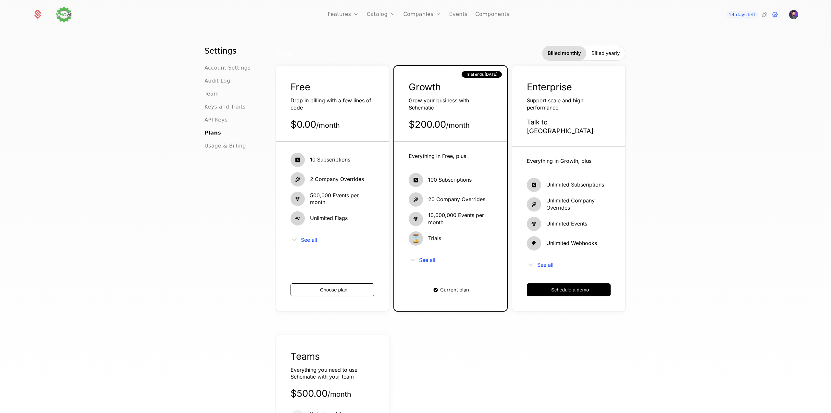
click at [588, 56] on div "Billed yearly" at bounding box center [605, 53] width 39 height 14
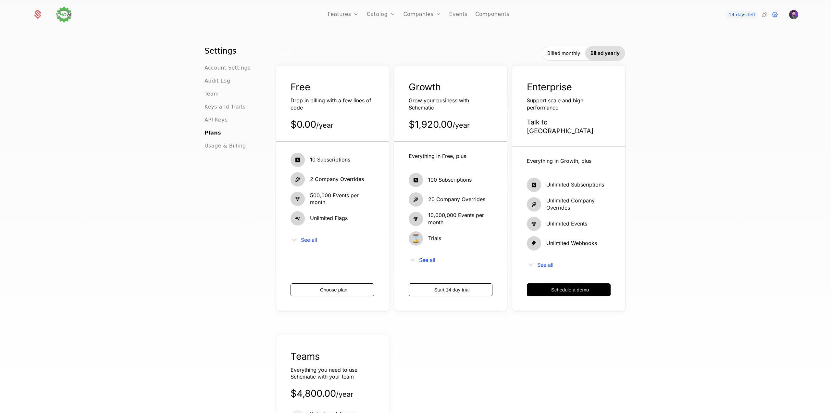
click at [564, 57] on span "Billed monthly" at bounding box center [563, 53] width 33 height 6
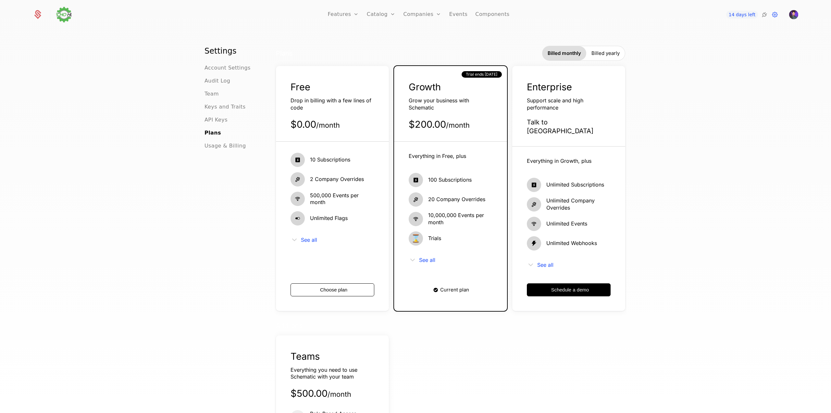
click at [595, 57] on div "Billed yearly" at bounding box center [605, 53] width 39 height 14
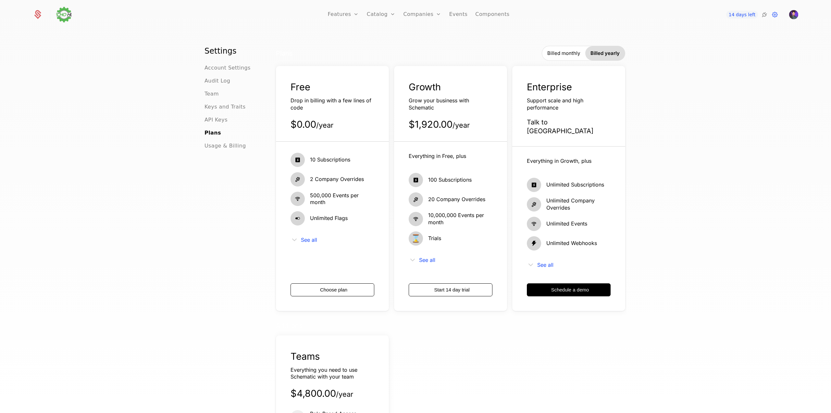
click at [571, 58] on div "Billed monthly" at bounding box center [563, 53] width 43 height 14
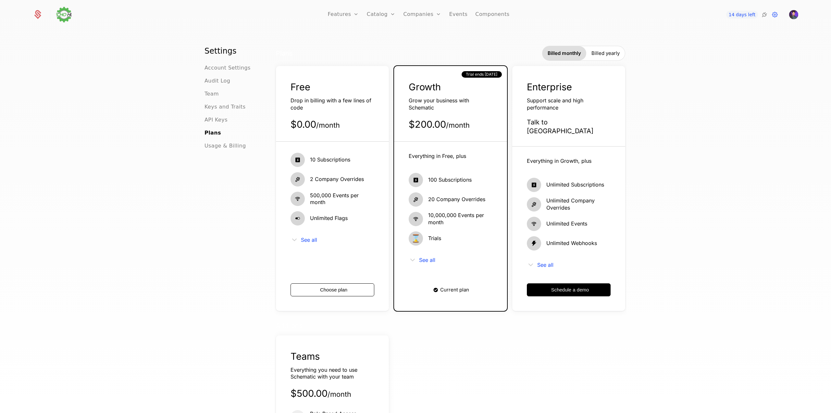
click at [593, 54] on span "Billed yearly" at bounding box center [606, 53] width 28 height 6
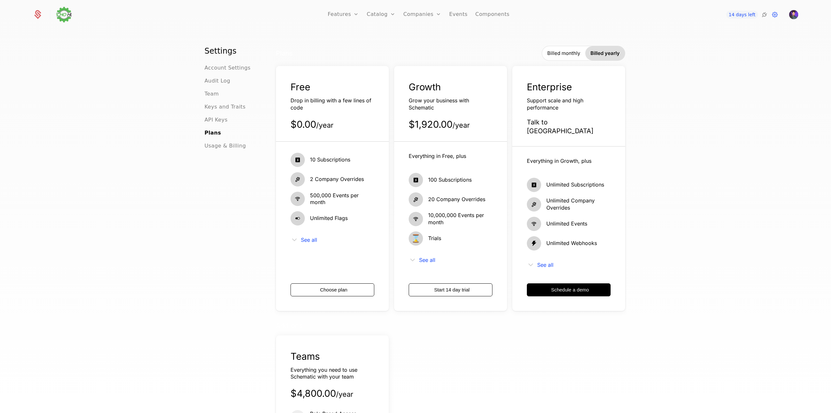
click at [568, 57] on div "Billed monthly" at bounding box center [563, 53] width 43 height 14
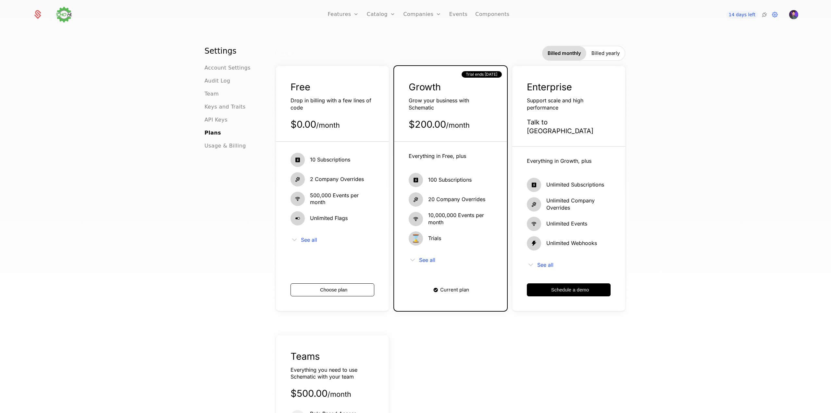
click at [523, 81] on div "Enterprise Support scale and high performance Talk to us" at bounding box center [568, 114] width 113 height 66
click at [475, 77] on span "Trial ends in 13 days" at bounding box center [481, 74] width 31 height 5
click at [476, 76] on span "Trial ends in 13 days" at bounding box center [481, 74] width 31 height 5
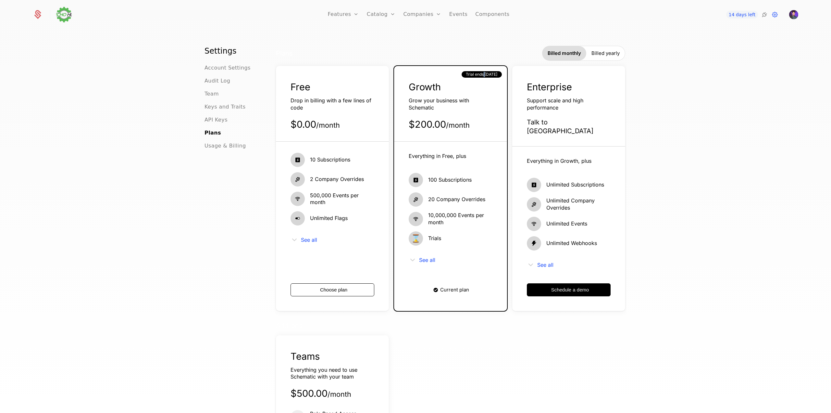
click at [476, 76] on span "Trial ends in 13 days" at bounding box center [481, 74] width 31 height 5
click at [441, 76] on div "Growth Grow your business with Schematic $200.00 / month Trial ends in 13 days …" at bounding box center [450, 188] width 113 height 245
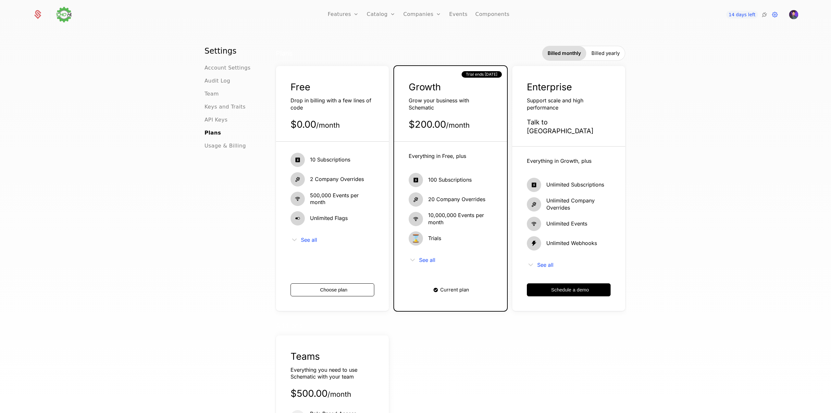
click at [348, 76] on div "Free Drop in billing with a few lines of code $0.00 / month 10 Subscriptions 2 …" at bounding box center [332, 188] width 113 height 245
click at [454, 80] on div "Growth Grow your business with Schematic $200.00 / month Trial ends in 13 days …" at bounding box center [450, 188] width 113 height 245
click at [565, 80] on div "Enterprise Support scale and high performance Talk to us Everything in Growth, …" at bounding box center [568, 188] width 113 height 245
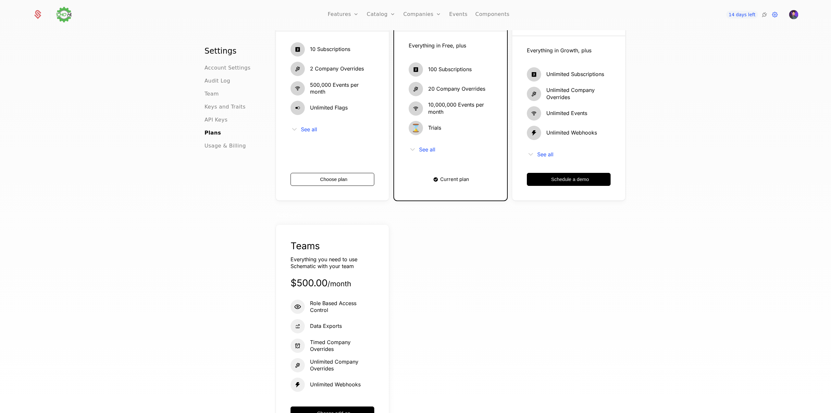
scroll to position [97, 0]
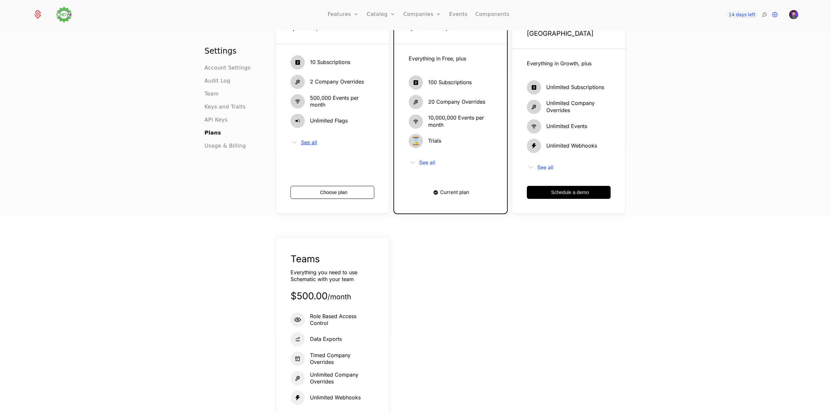
click at [309, 140] on span "See all" at bounding box center [309, 142] width 16 height 5
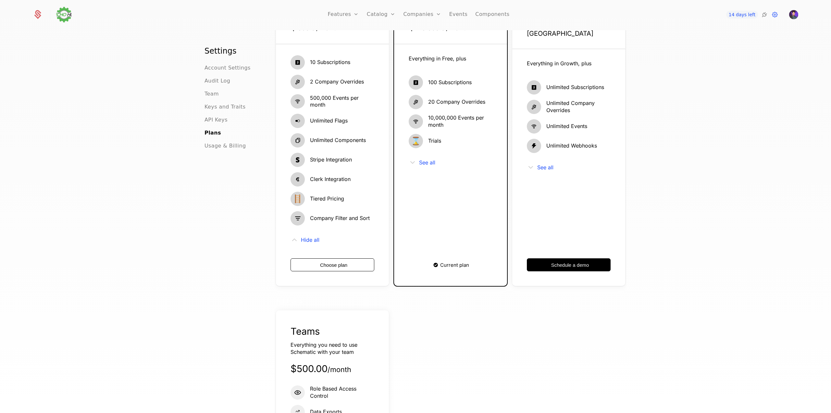
scroll to position [130, 0]
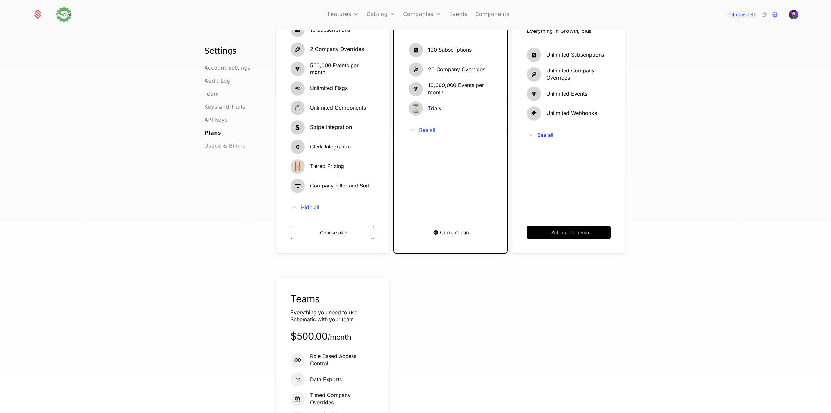
click at [232, 144] on span "Usage & Billing" at bounding box center [226, 146] width 42 height 8
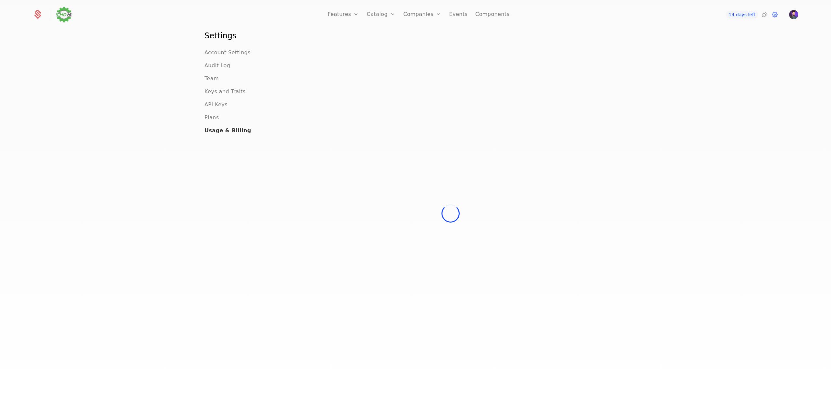
scroll to position [15, 0]
click at [445, 53] on div at bounding box center [450, 213] width 349 height 365
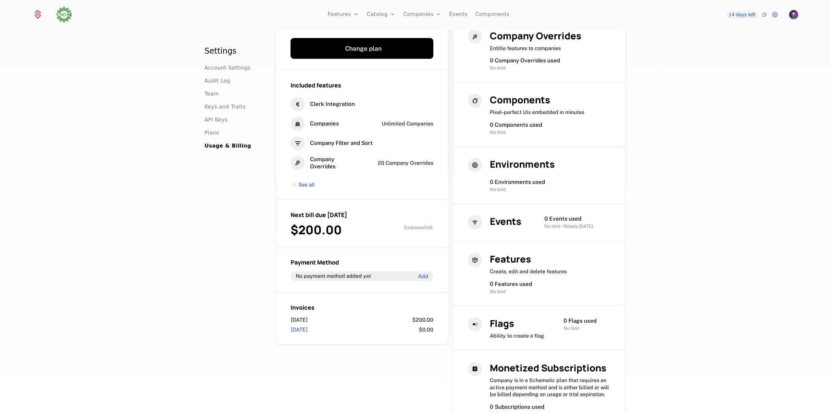
scroll to position [0, 0]
